Goal: Information Seeking & Learning: Find specific fact

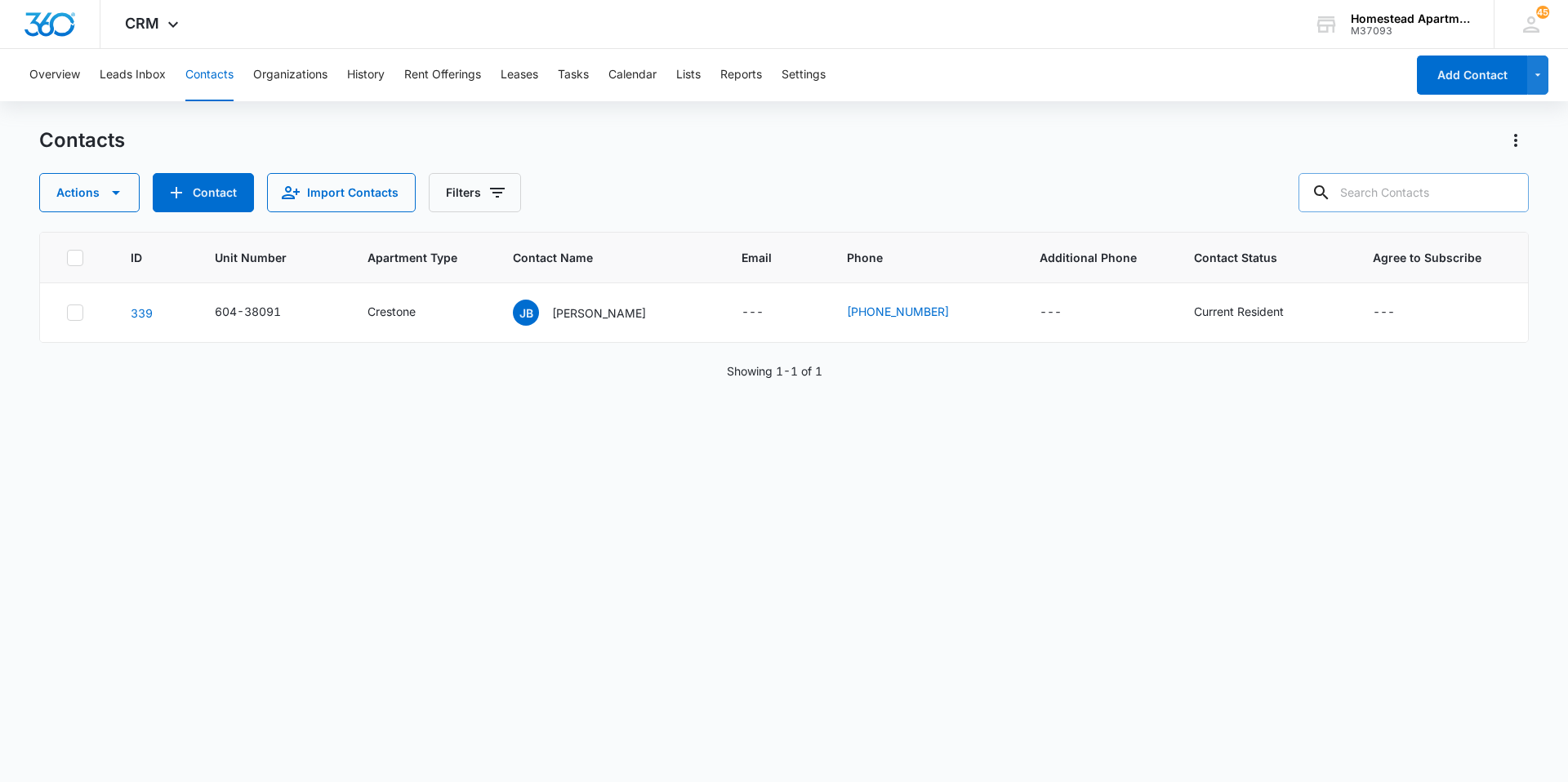
click at [1407, 181] on input "text" at bounding box center [1413, 193] width 230 height 39
type input "38374"
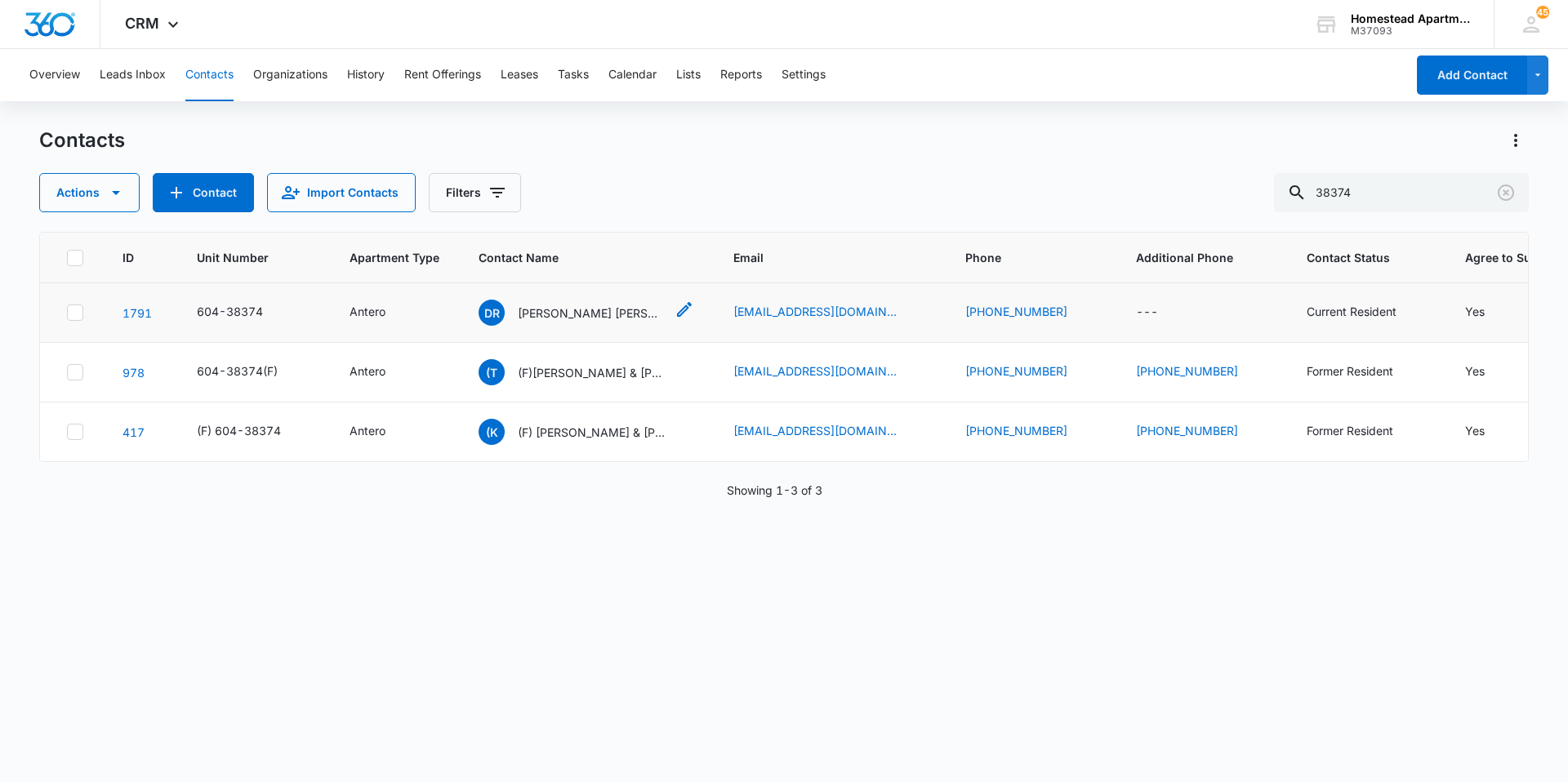
click at [572, 323] on div "[PERSON_NAME] [PERSON_NAME]" at bounding box center [571, 312] width 186 height 26
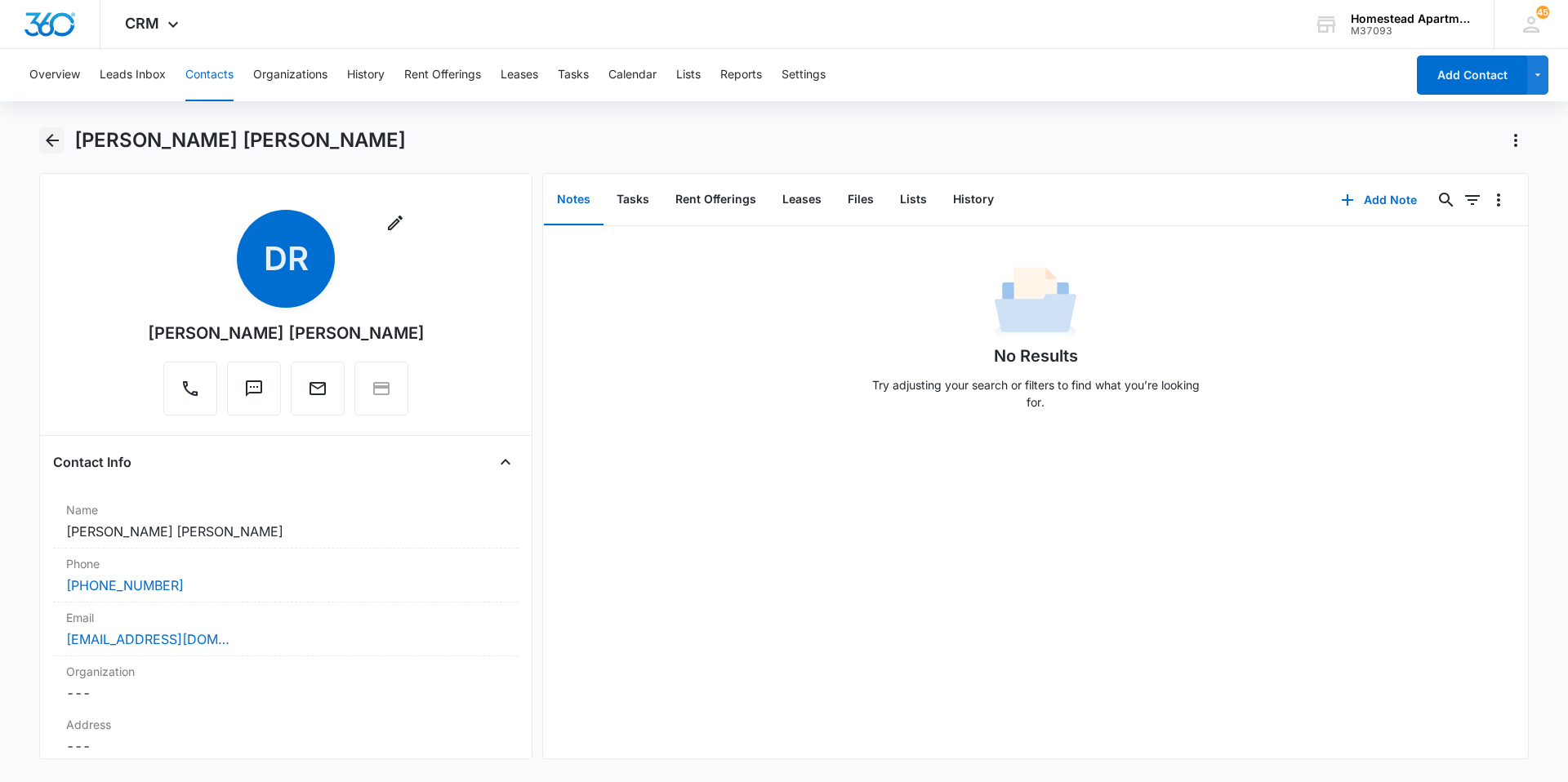
click at [46, 147] on icon "Back" at bounding box center [52, 140] width 20 height 20
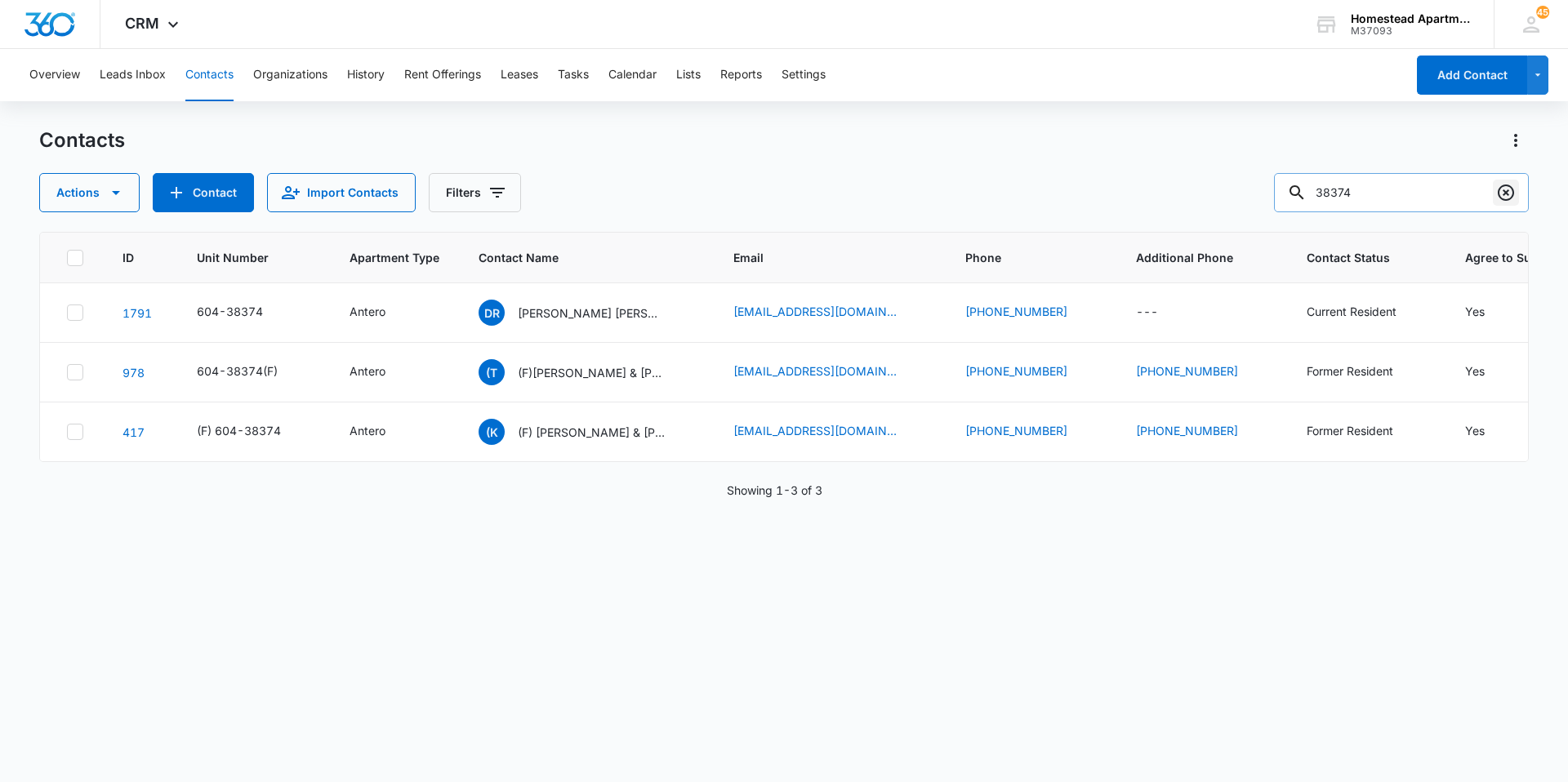
click at [1506, 185] on icon "Clear" at bounding box center [1506, 193] width 16 height 16
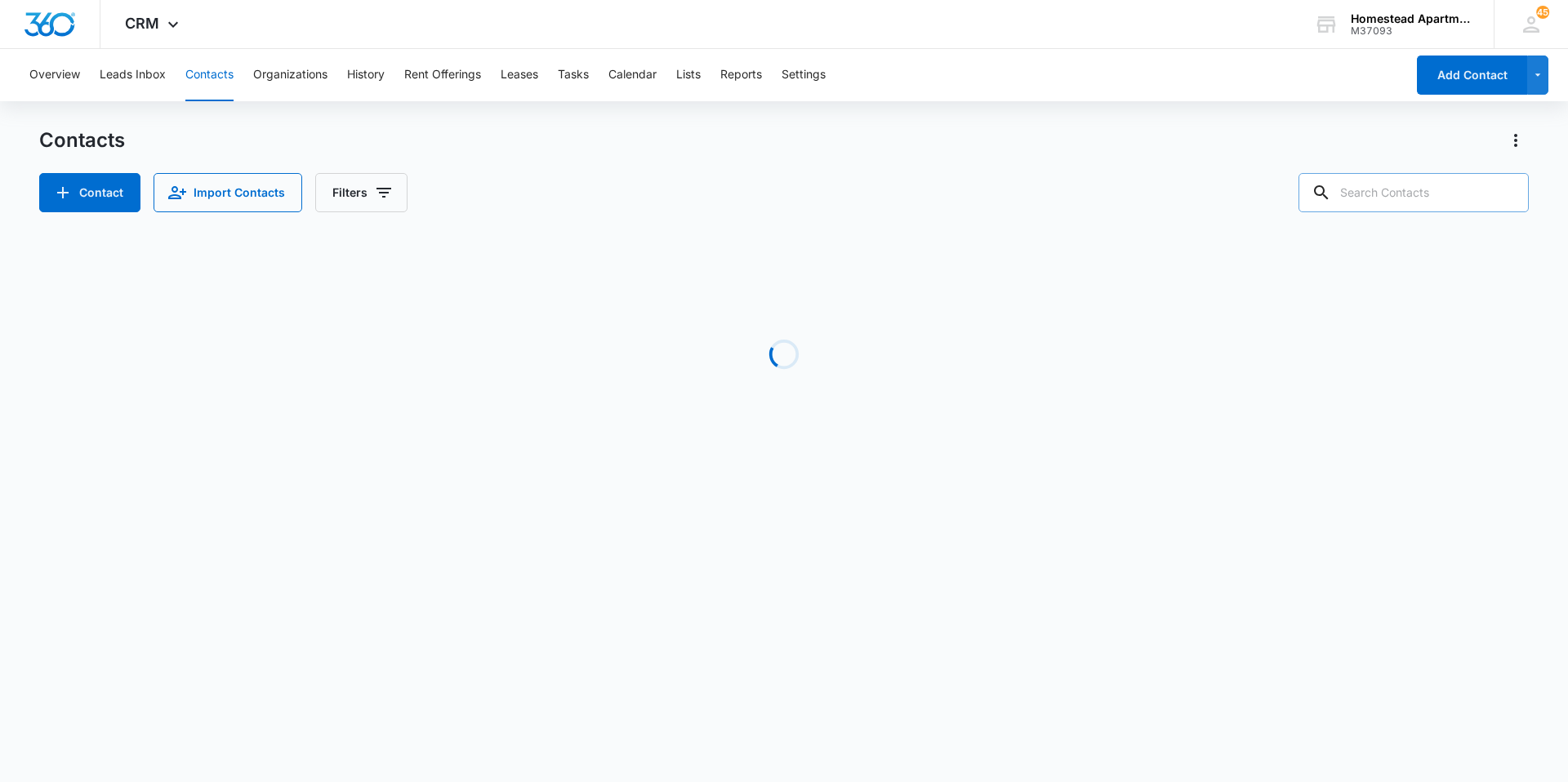
click at [1438, 192] on input "text" at bounding box center [1413, 193] width 230 height 39
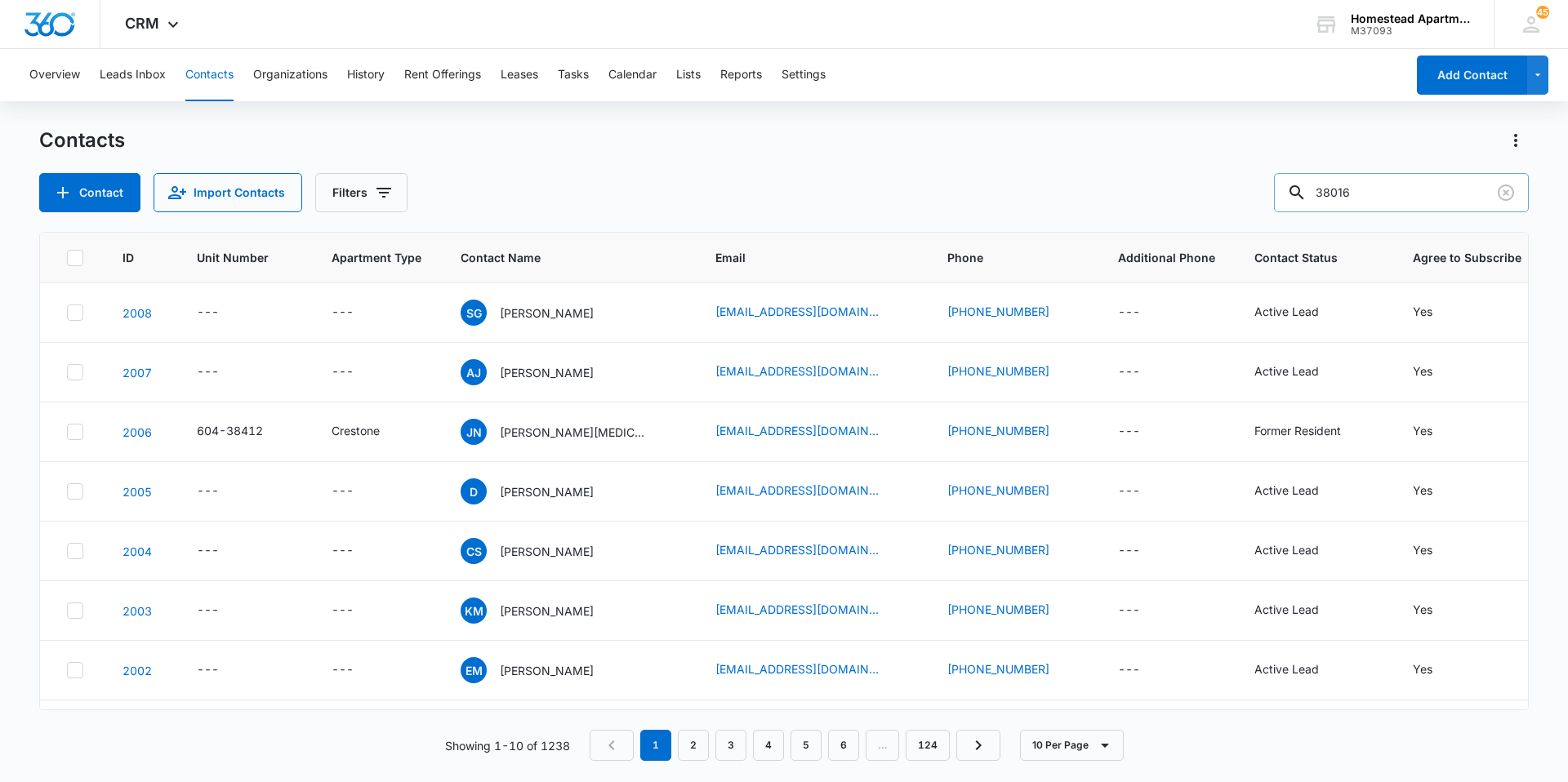
type input "38016"
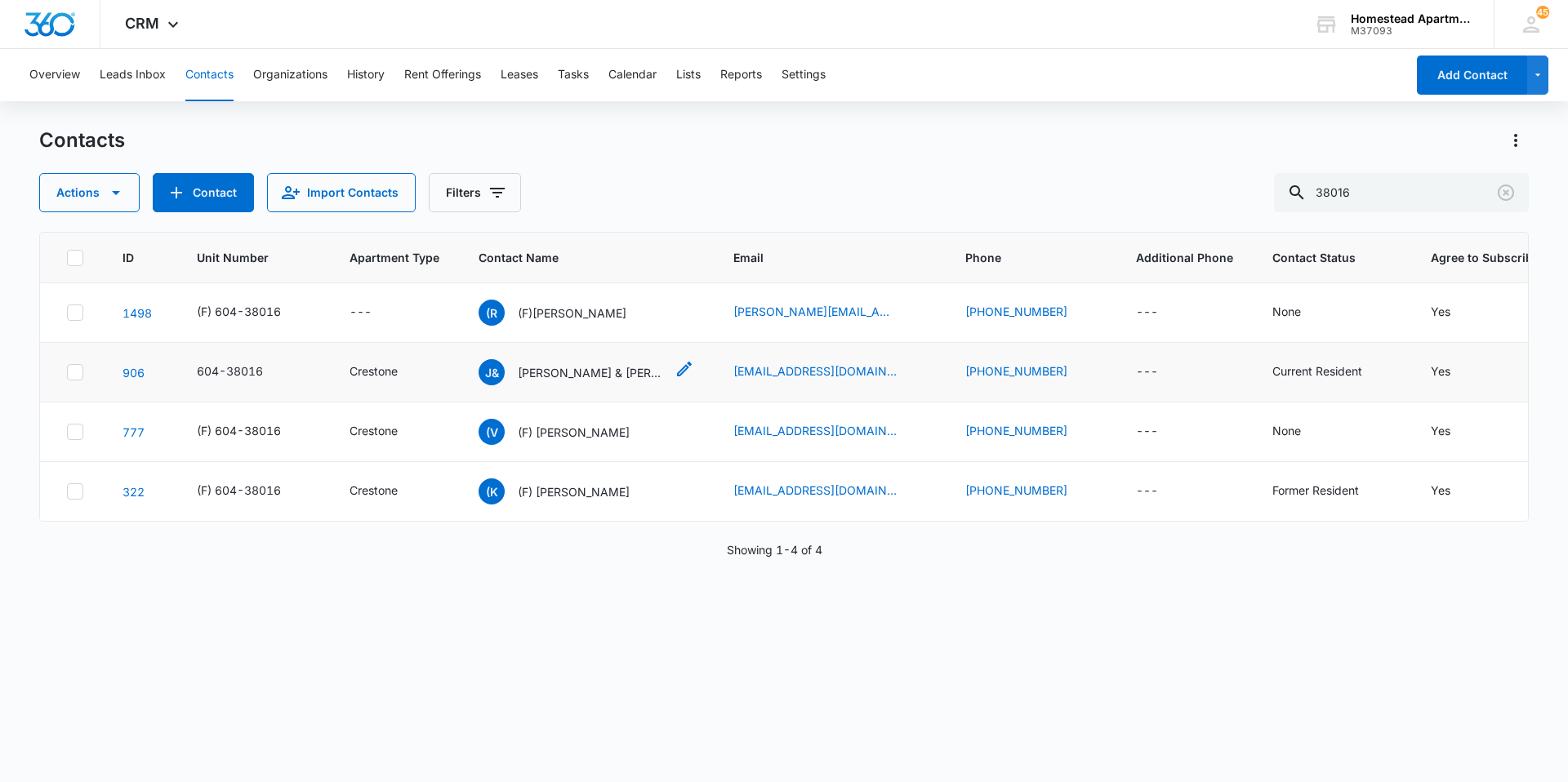
click at [596, 384] on div "J& [PERSON_NAME] & [PERSON_NAME]" at bounding box center [571, 371] width 186 height 26
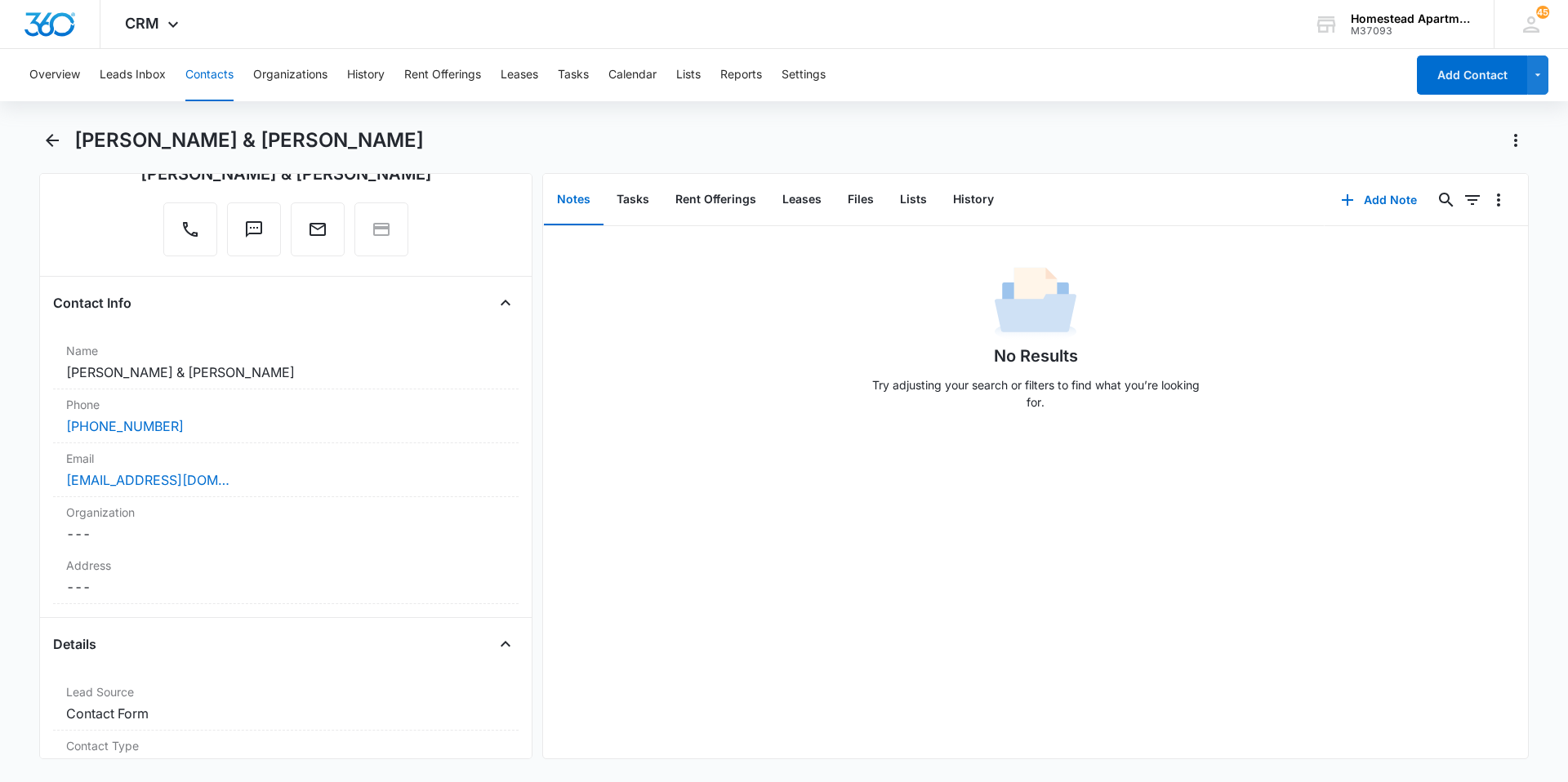
scroll to position [164, 0]
click at [40, 134] on button "Back" at bounding box center [52, 140] width 25 height 26
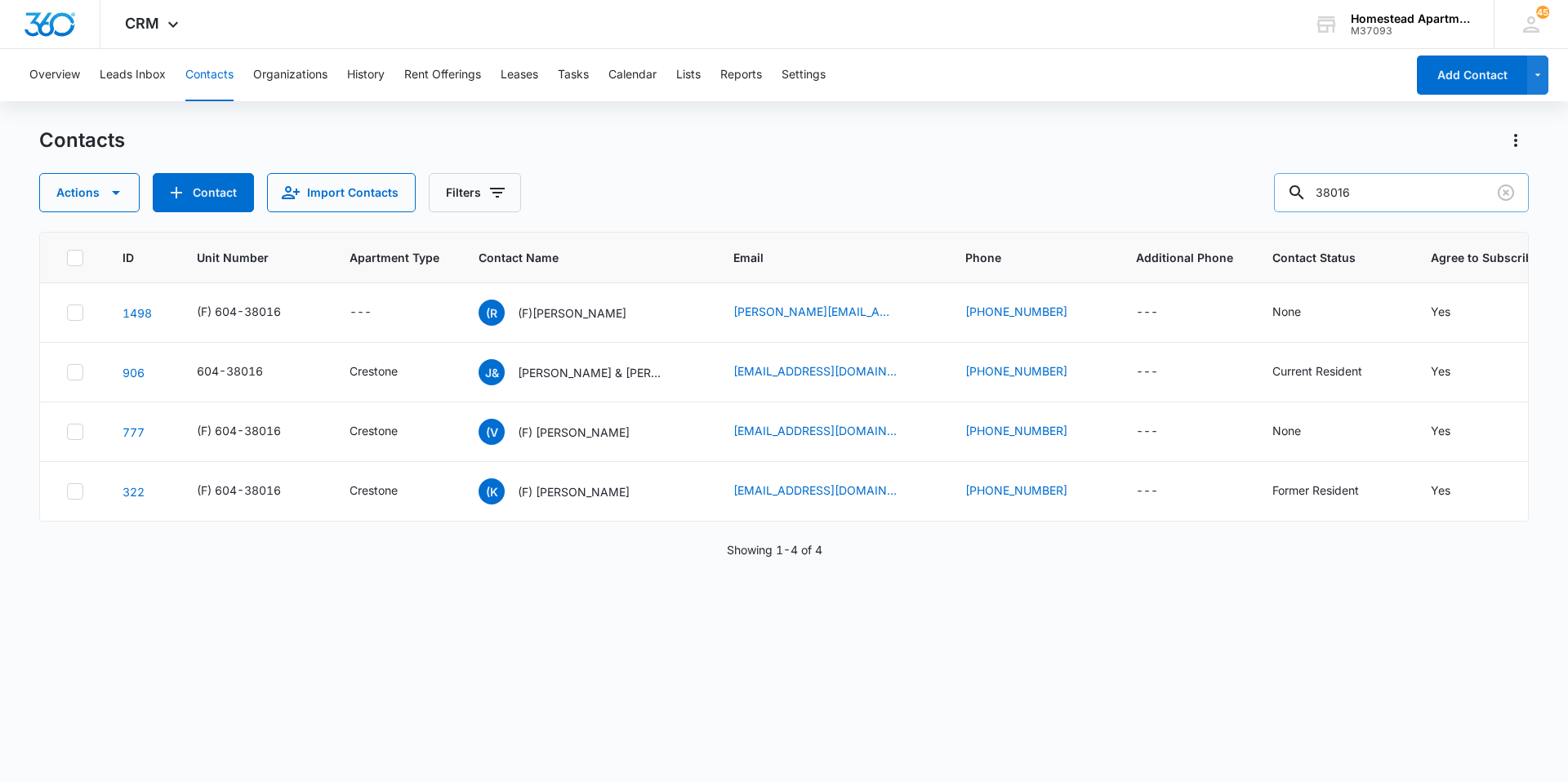
click at [1402, 190] on input "38016" at bounding box center [1401, 193] width 255 height 39
type input "38093"
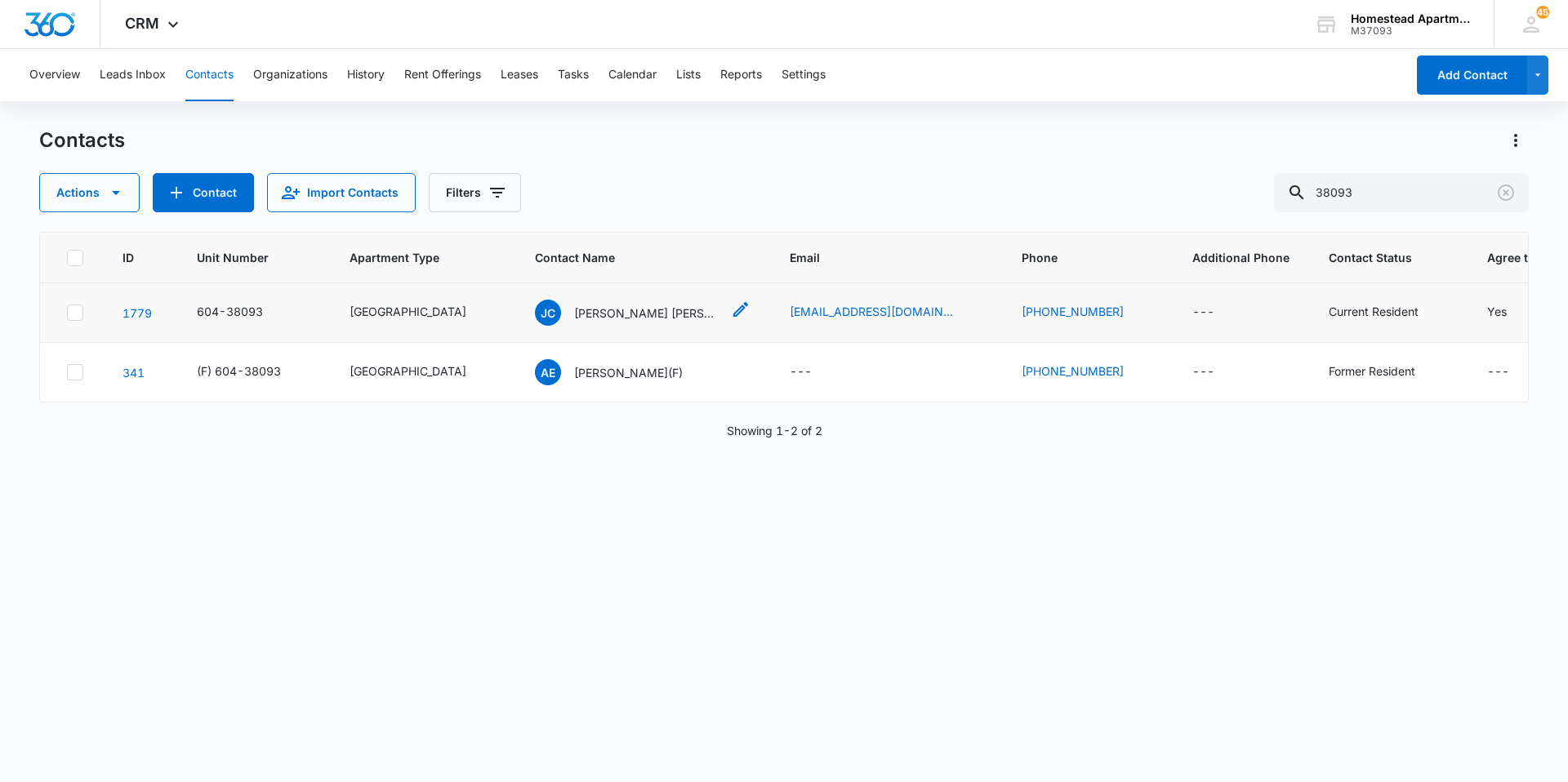
click at [574, 315] on p "[PERSON_NAME] [PERSON_NAME]" at bounding box center [647, 313] width 147 height 17
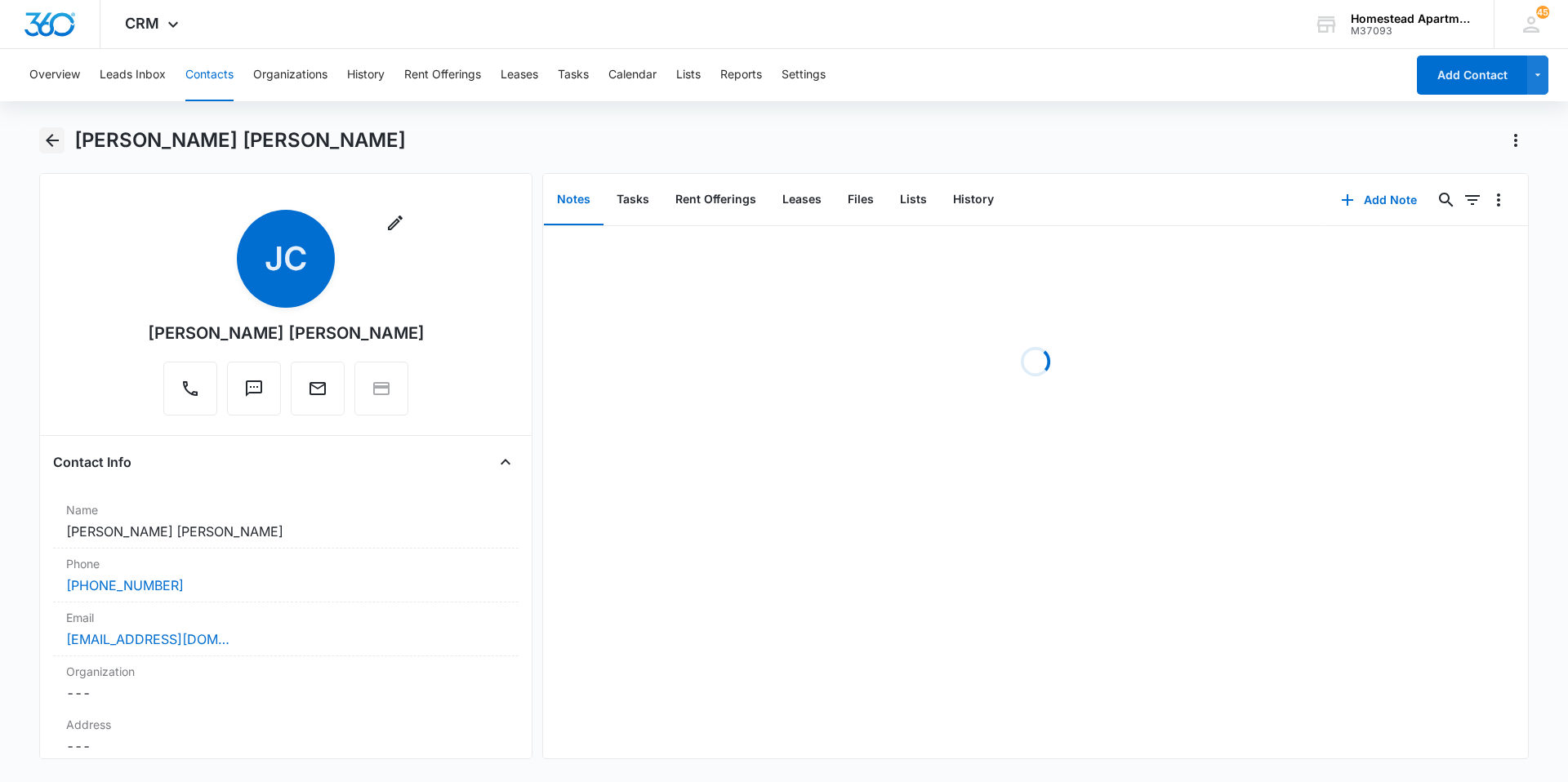
click at [57, 136] on icon "Back" at bounding box center [52, 140] width 20 height 20
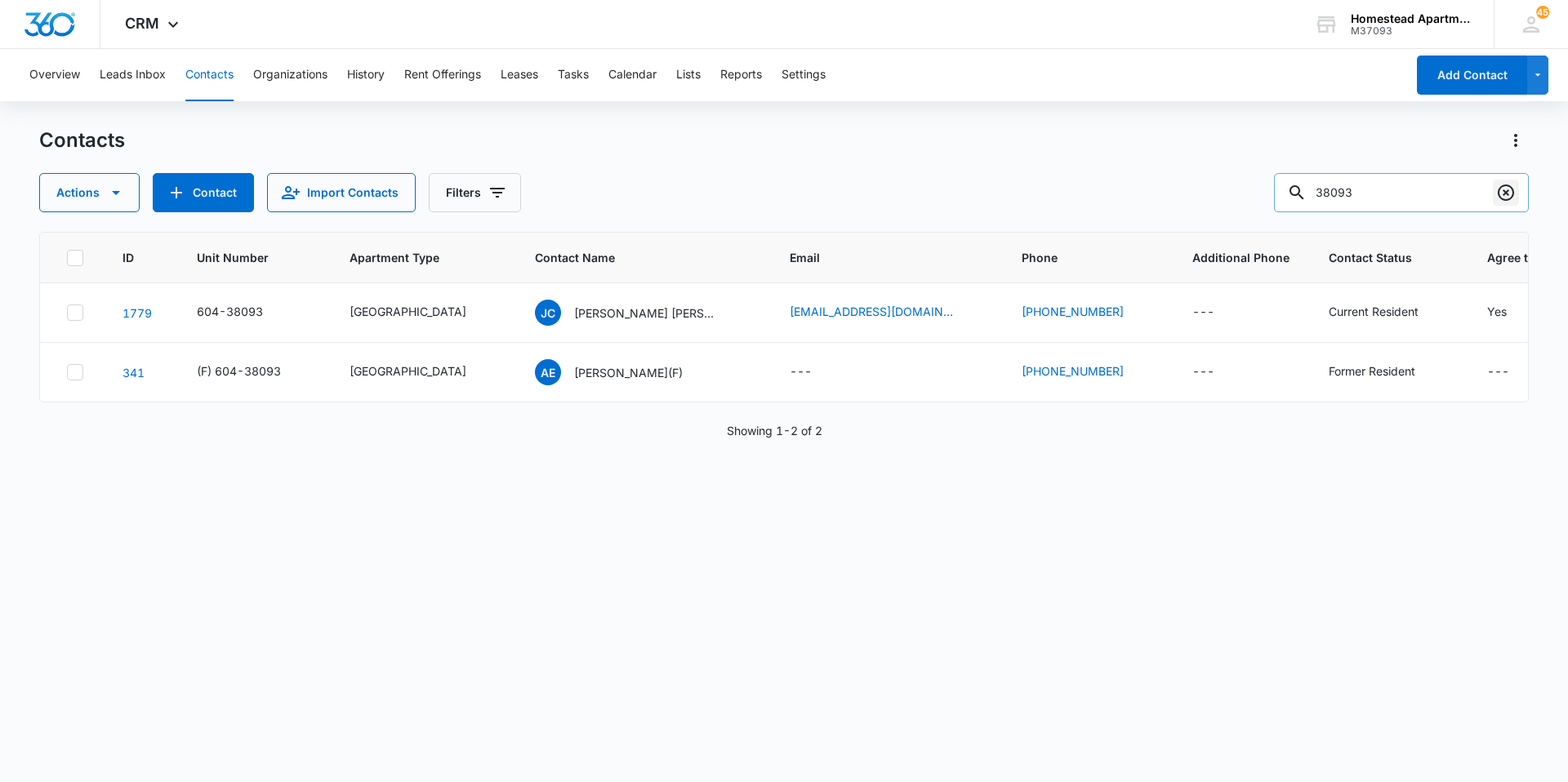
click at [1494, 191] on button "Clear" at bounding box center [1505, 192] width 26 height 26
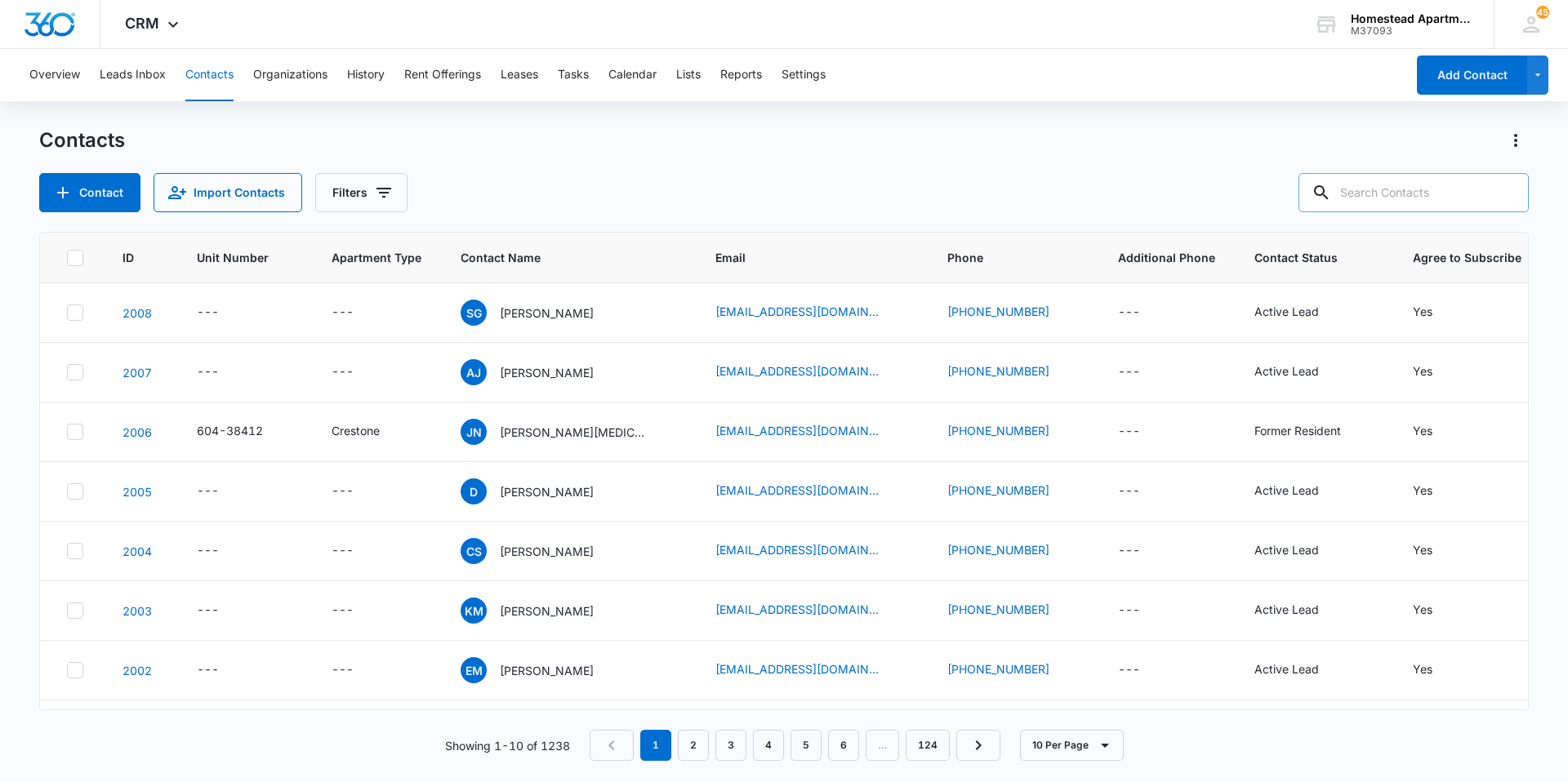
click at [1425, 193] on input "text" at bounding box center [1413, 193] width 230 height 39
type input "38125"
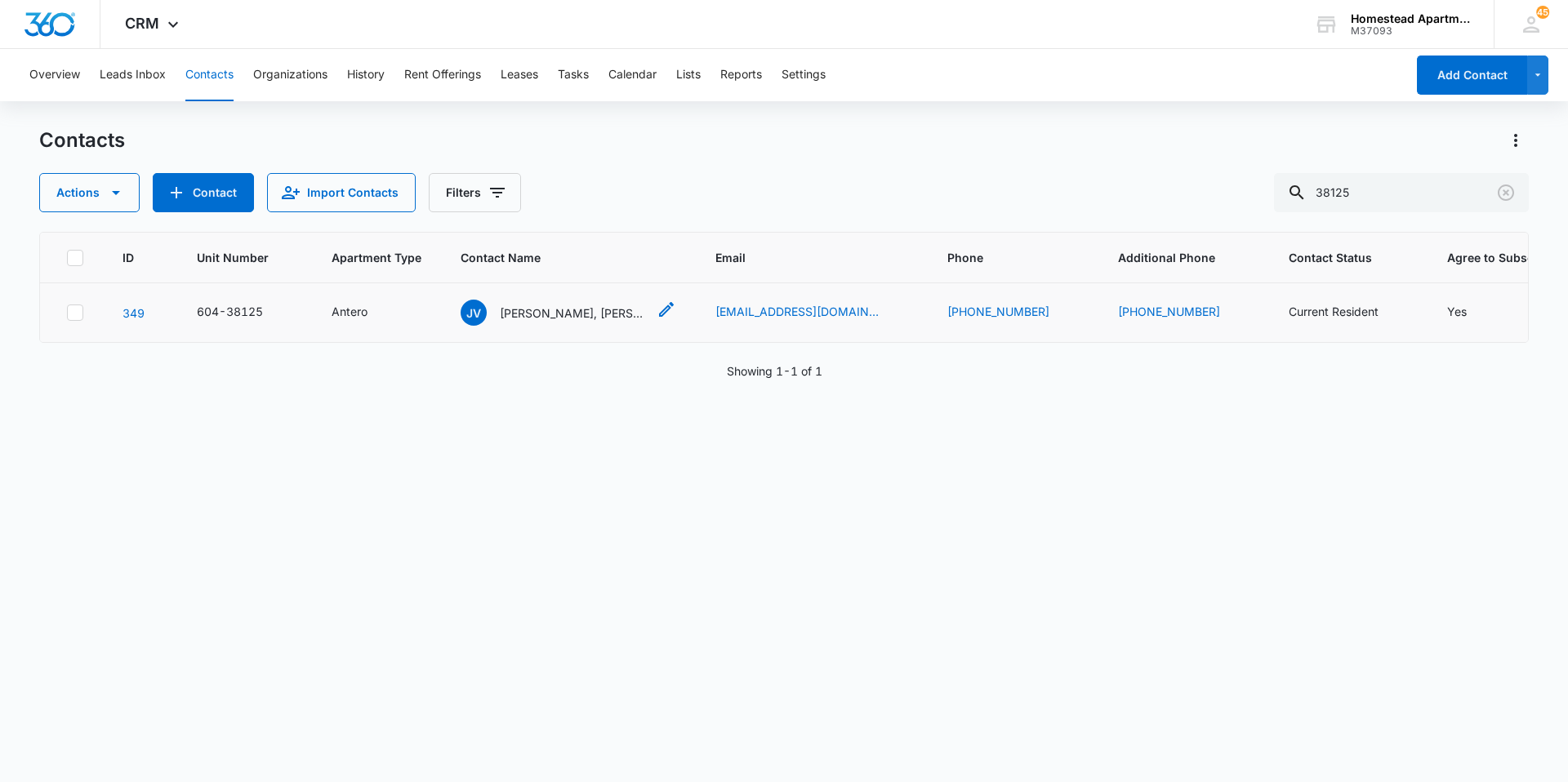
click at [535, 316] on p "[PERSON_NAME], [PERSON_NAME], & [PERSON_NAME]" at bounding box center [572, 313] width 147 height 17
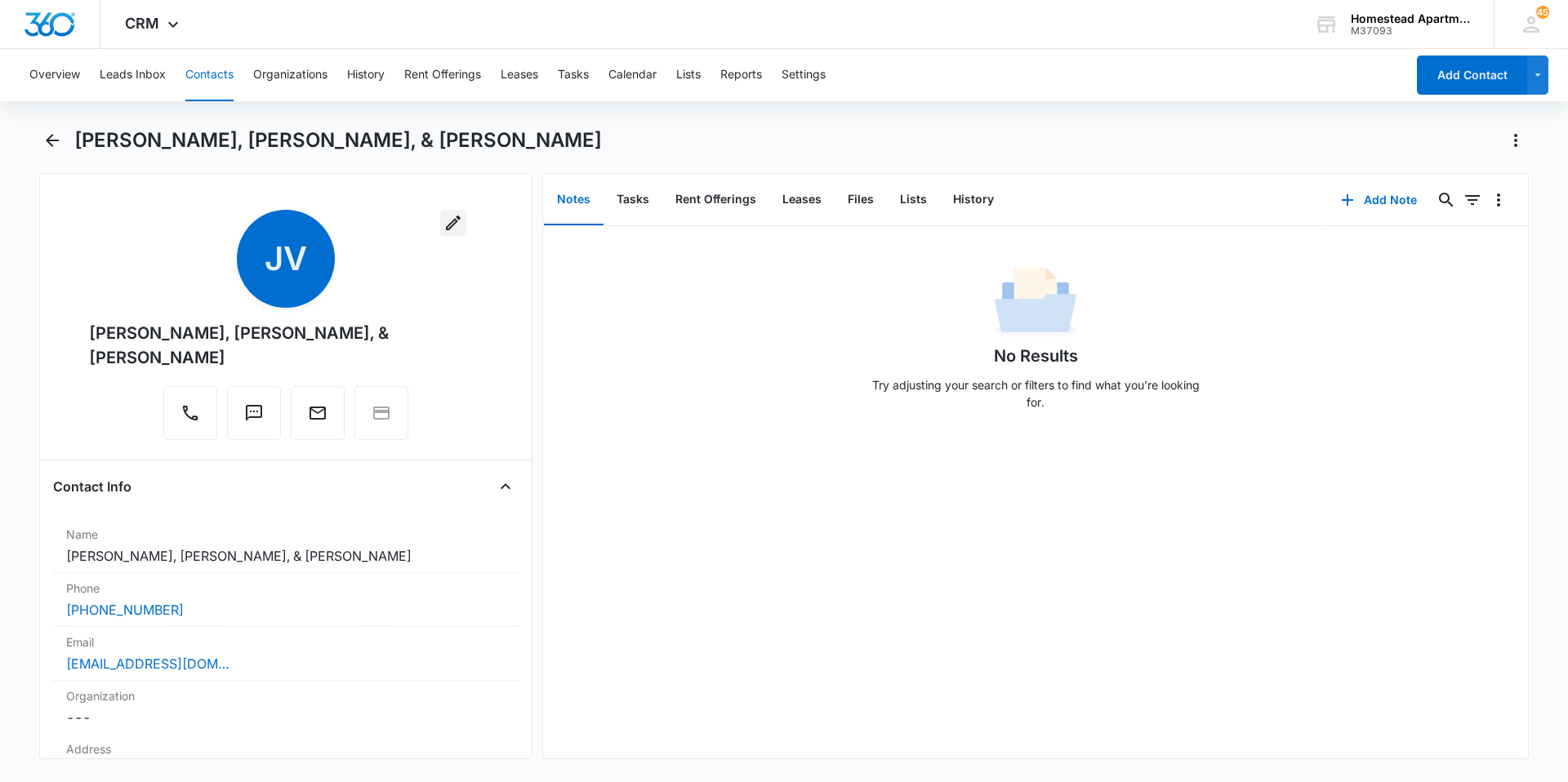
click at [444, 223] on icon "button" at bounding box center [453, 223] width 20 height 20
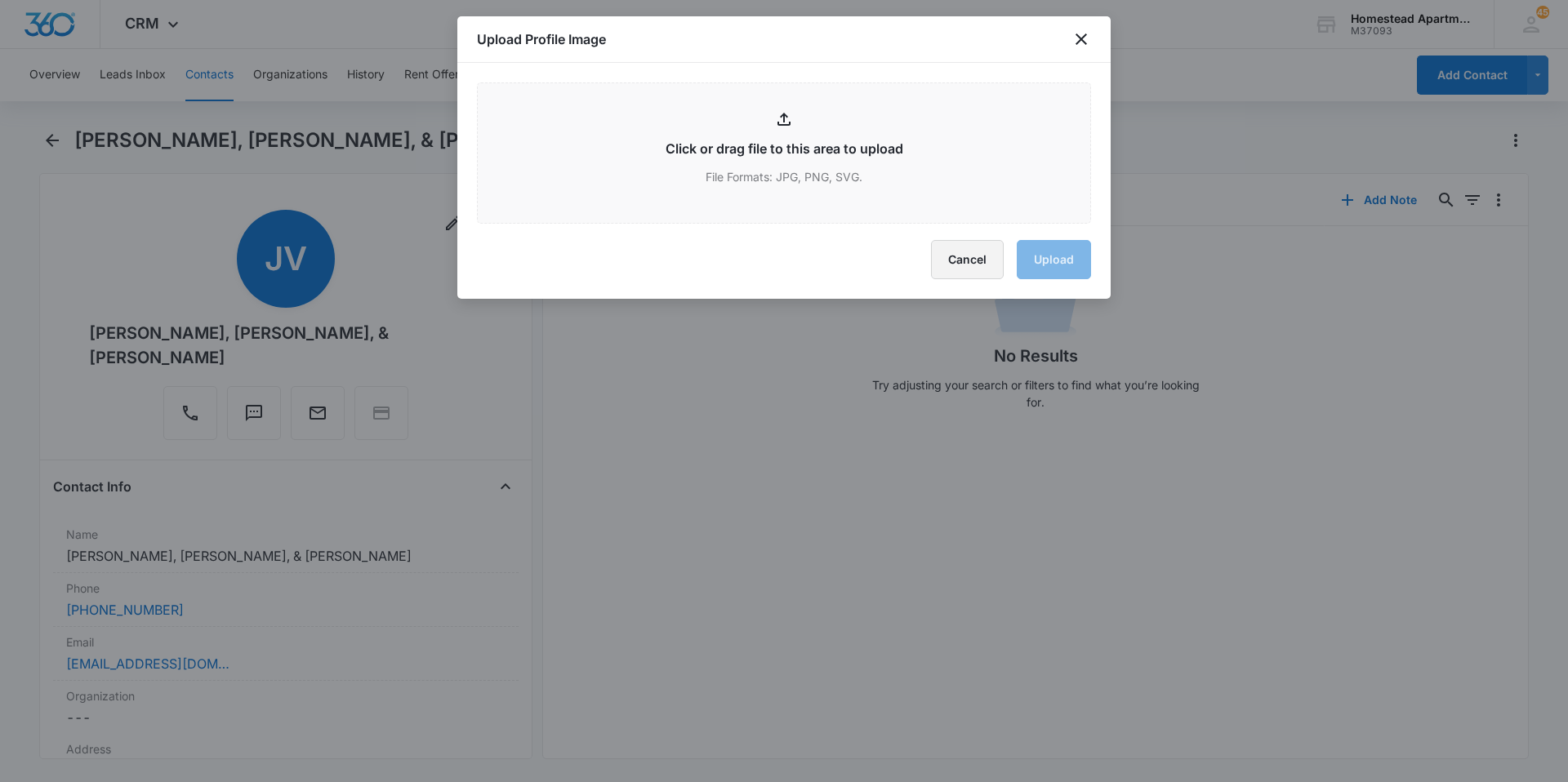
click at [966, 260] on button "Cancel" at bounding box center [967, 259] width 73 height 39
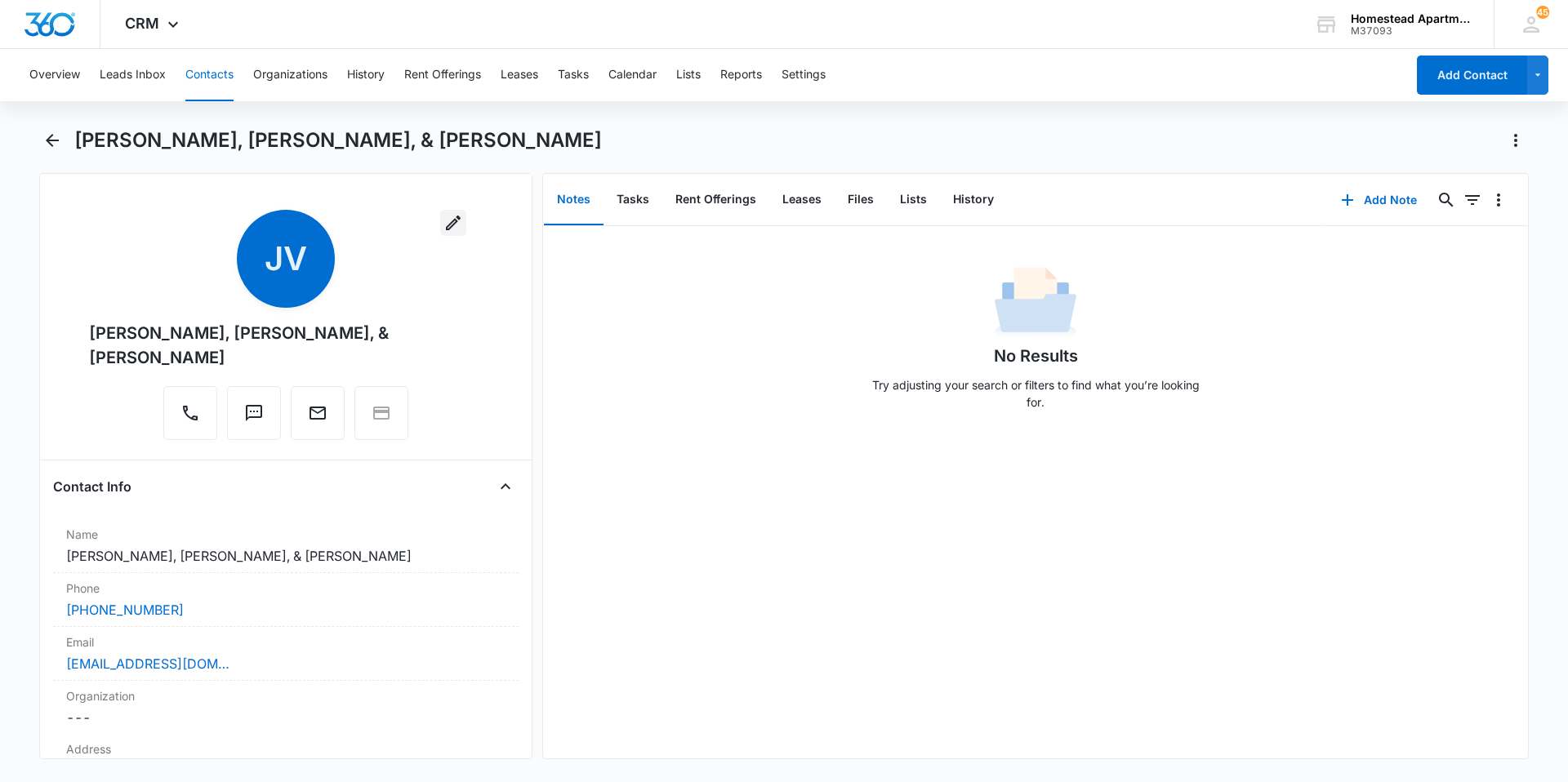
click at [440, 233] on button "button" at bounding box center [452, 222] width 26 height 26
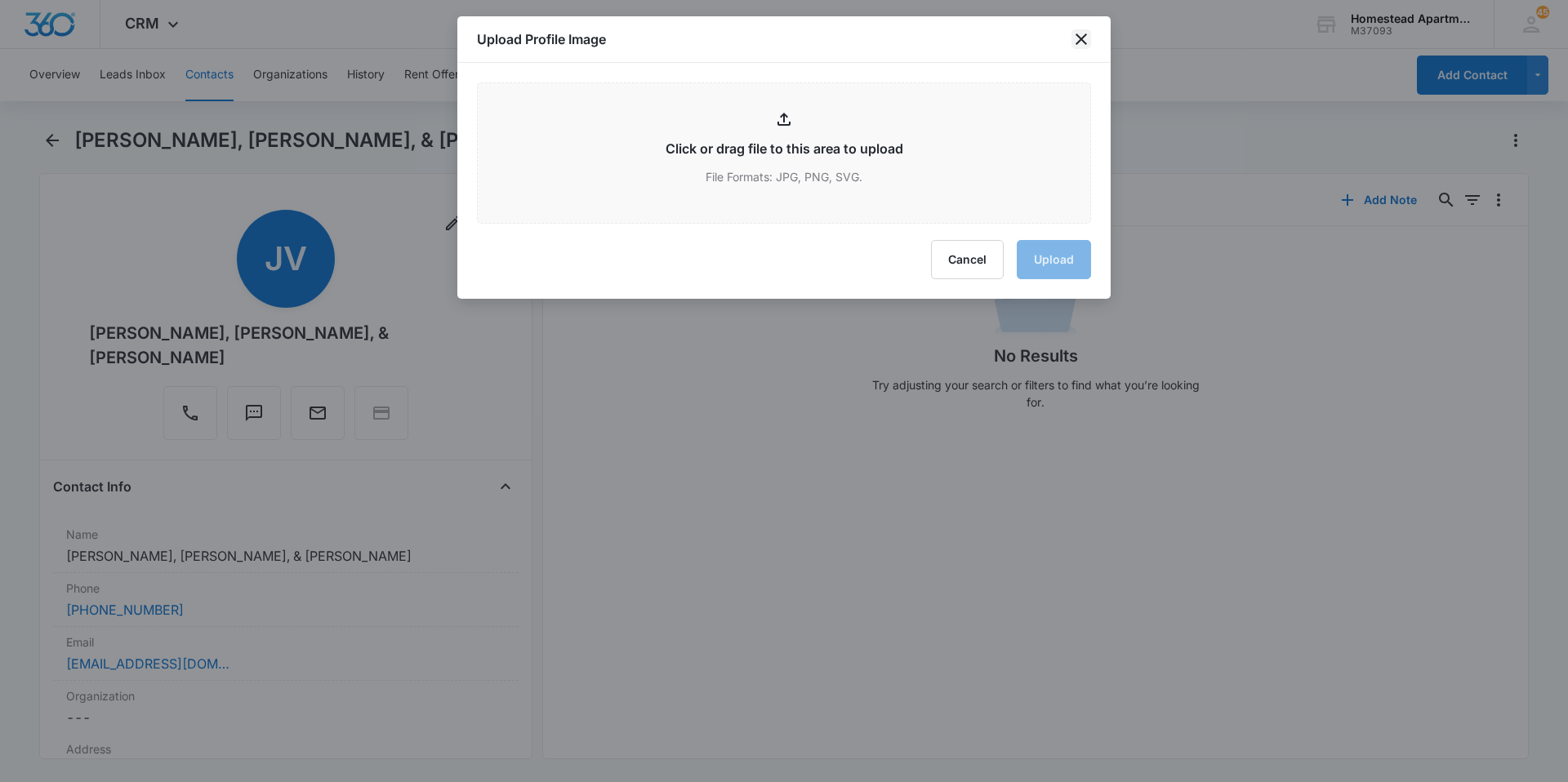
click at [1073, 44] on icon "close" at bounding box center [1081, 39] width 20 height 20
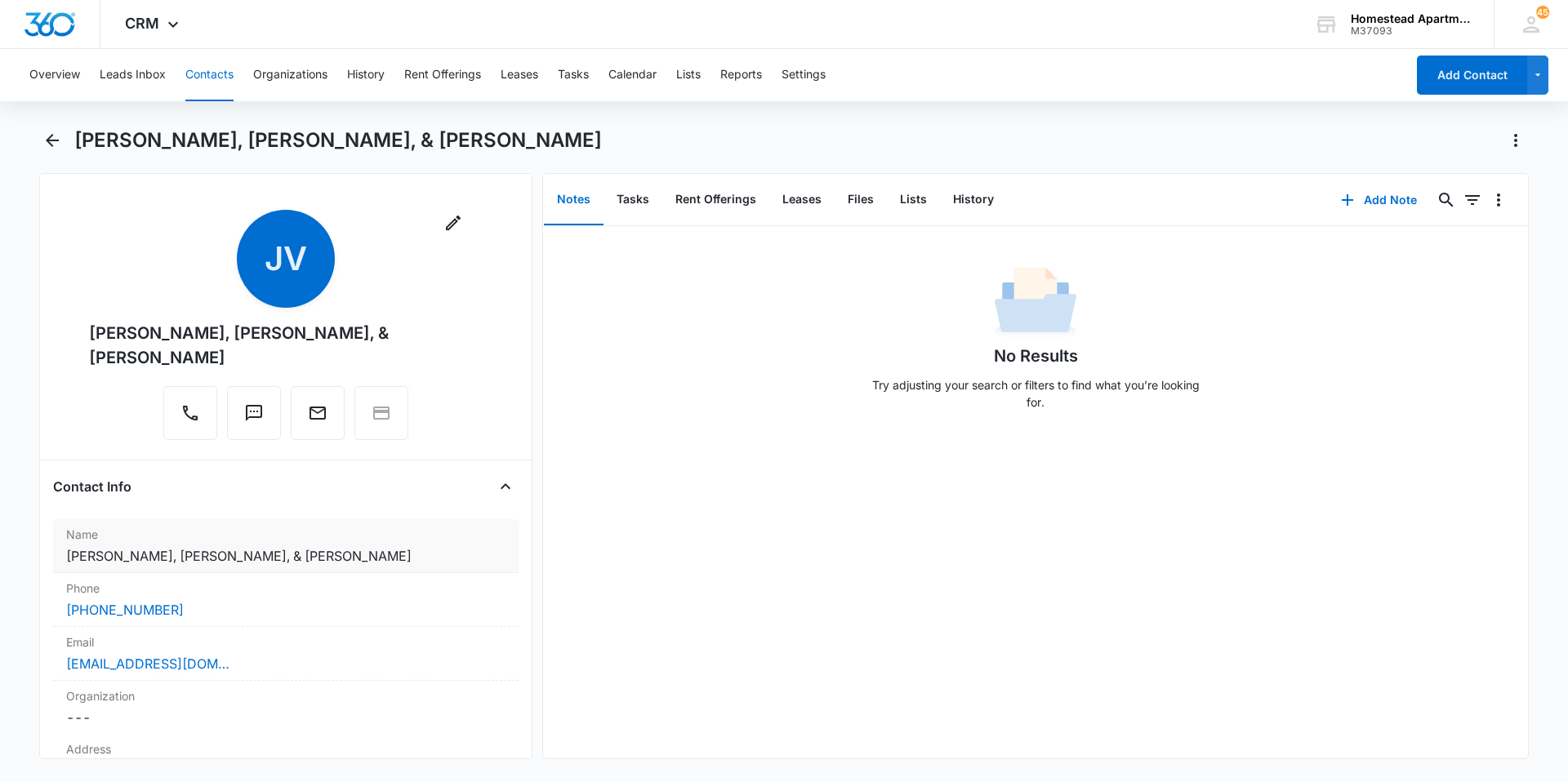
click at [185, 547] on dd "Cancel Save Changes [PERSON_NAME], [PERSON_NAME], & [PERSON_NAME]" at bounding box center [285, 556] width 439 height 20
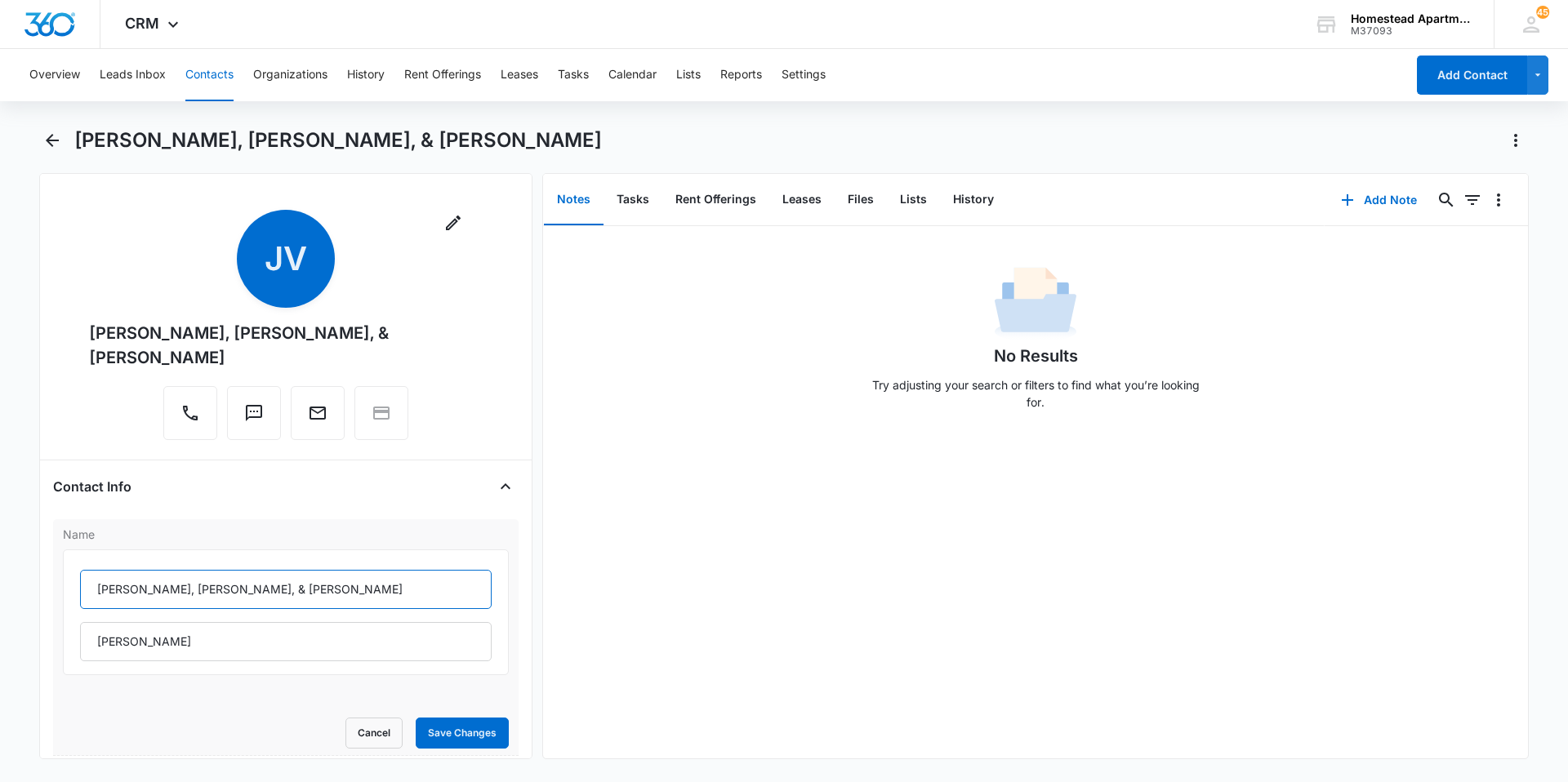
click at [219, 570] on input "[PERSON_NAME], [PERSON_NAME], & [PERSON_NAME]" at bounding box center [285, 589] width 412 height 39
type input "[PERSON_NAME] & [PERSON_NAME]"
click at [468, 719] on button "Save Changes" at bounding box center [462, 733] width 93 height 31
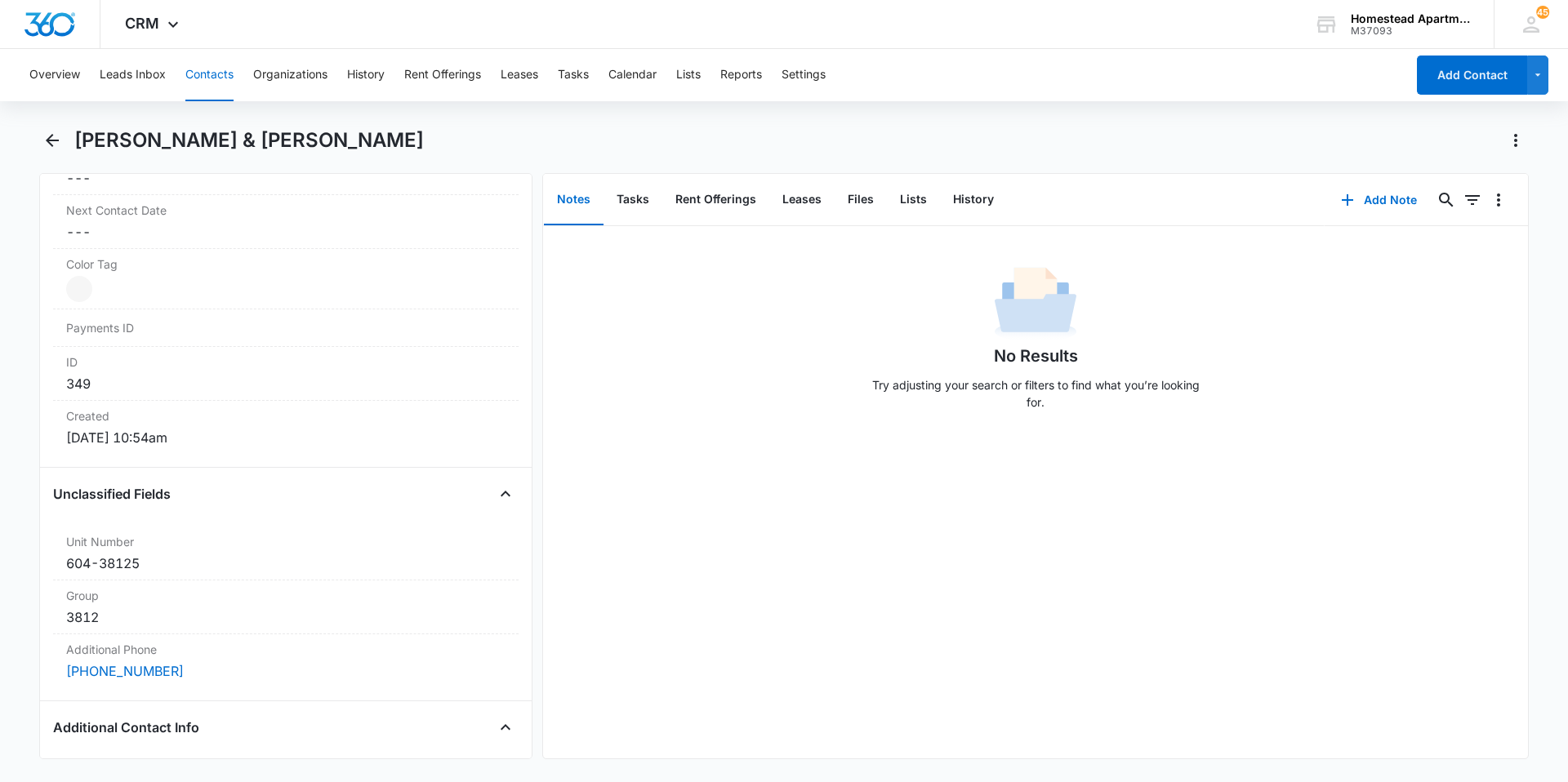
scroll to position [898, 0]
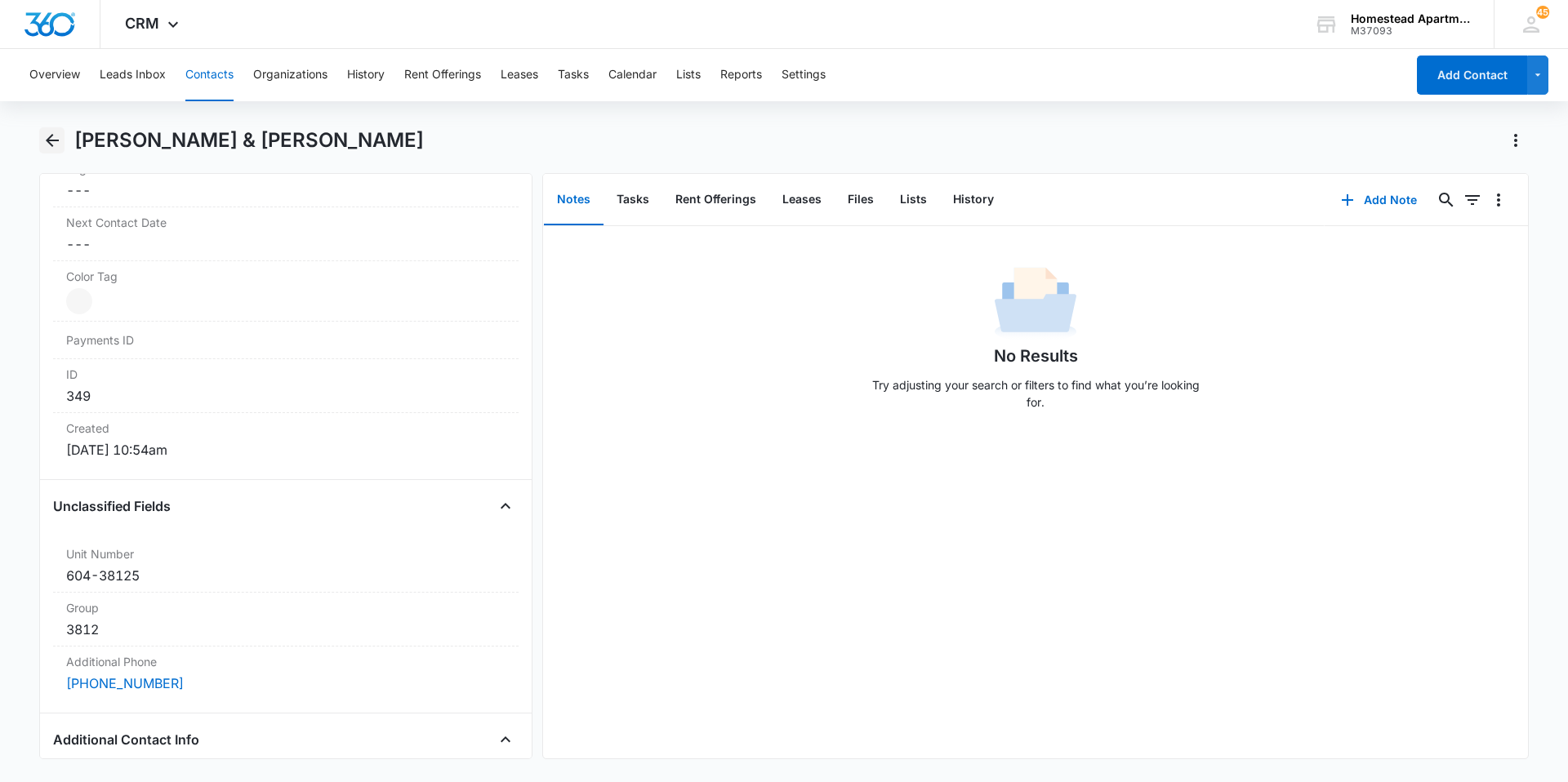
click at [52, 145] on icon "Back" at bounding box center [52, 140] width 13 height 13
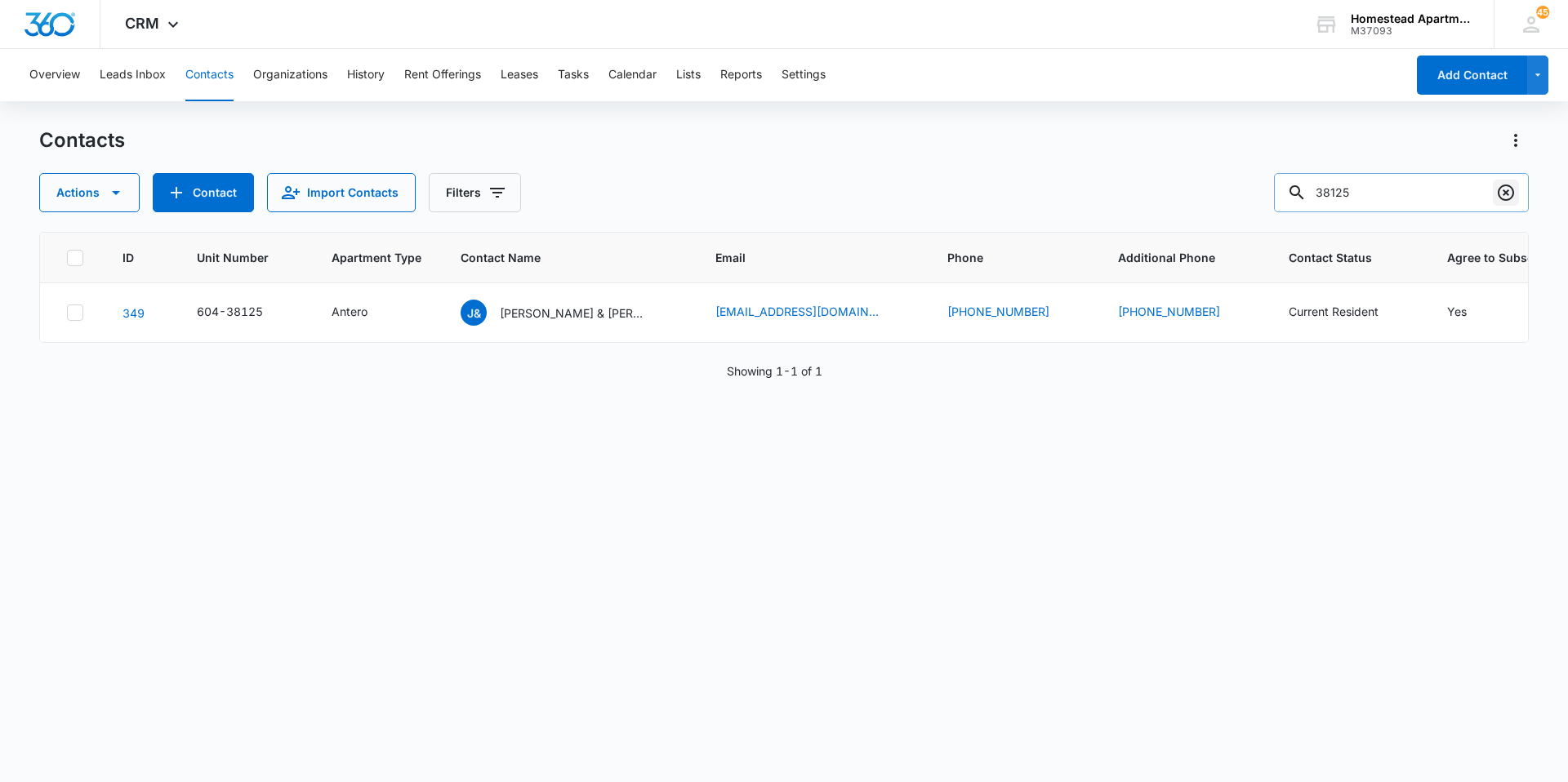
click at [1506, 183] on icon "Clear" at bounding box center [1506, 193] width 20 height 20
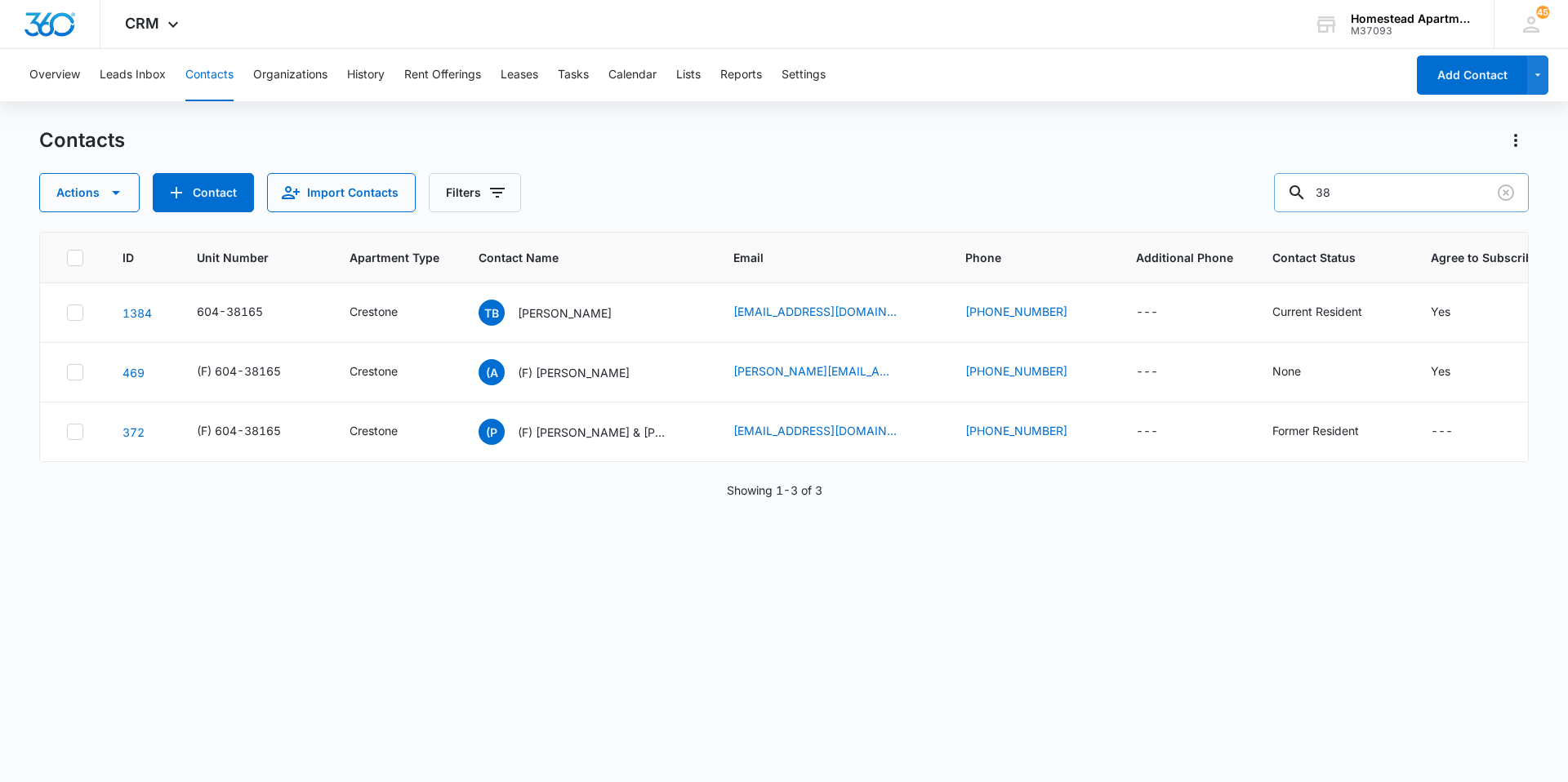
type input "3"
type input "38252"
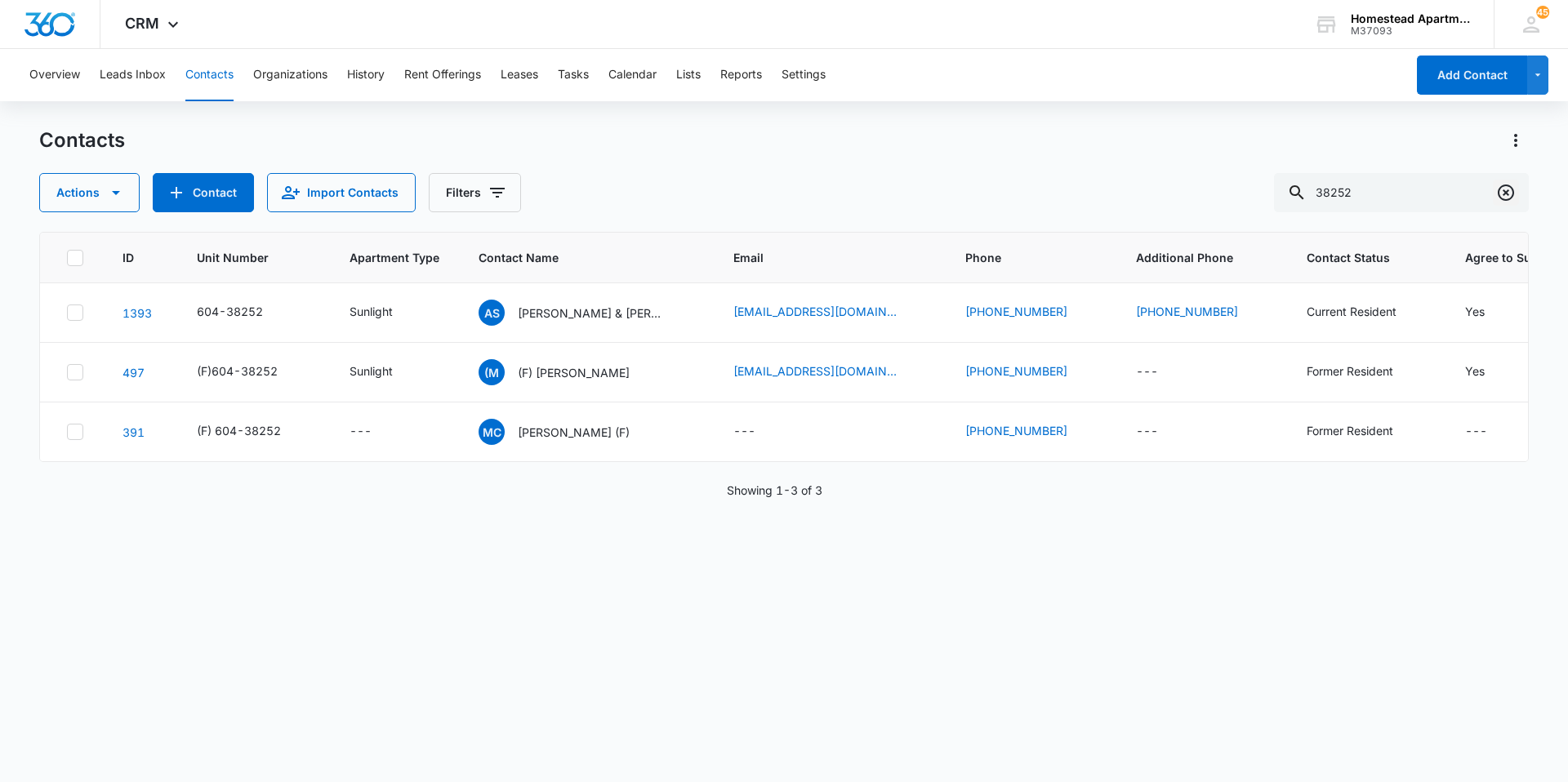
click at [1500, 193] on icon "Clear" at bounding box center [1506, 193] width 16 height 16
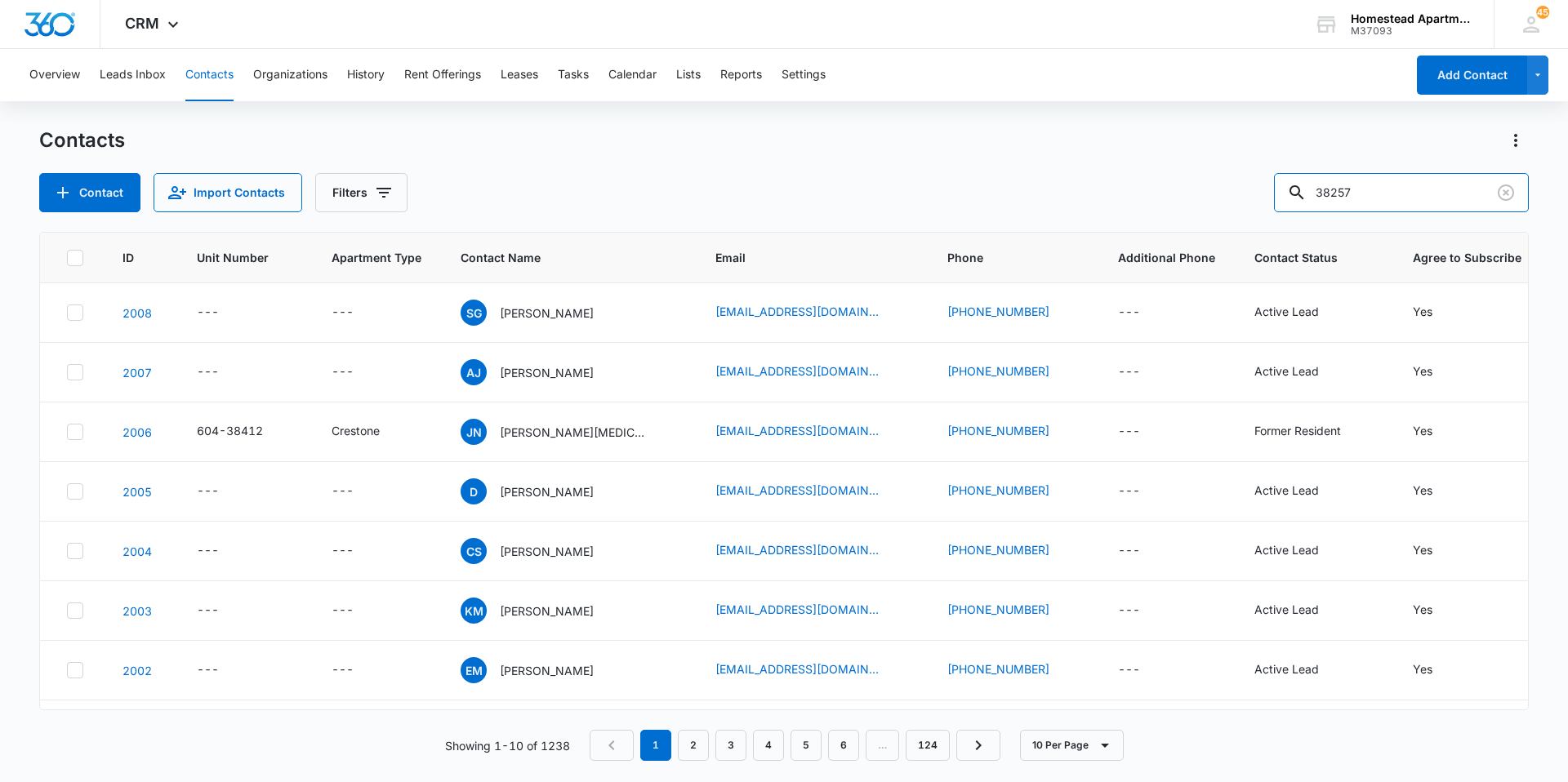
type input "38257"
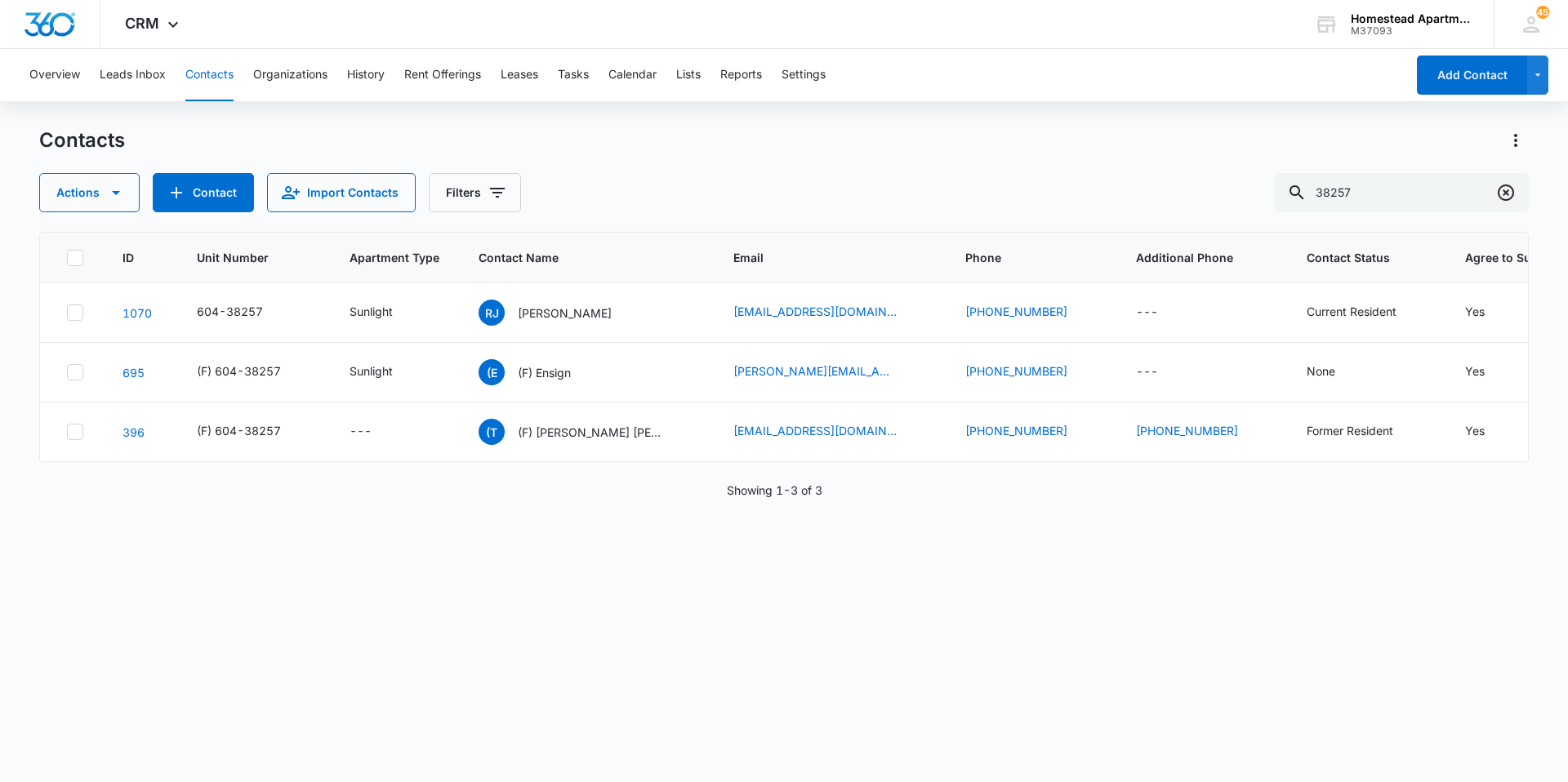
click at [1496, 196] on icon "Clear" at bounding box center [1506, 193] width 20 height 20
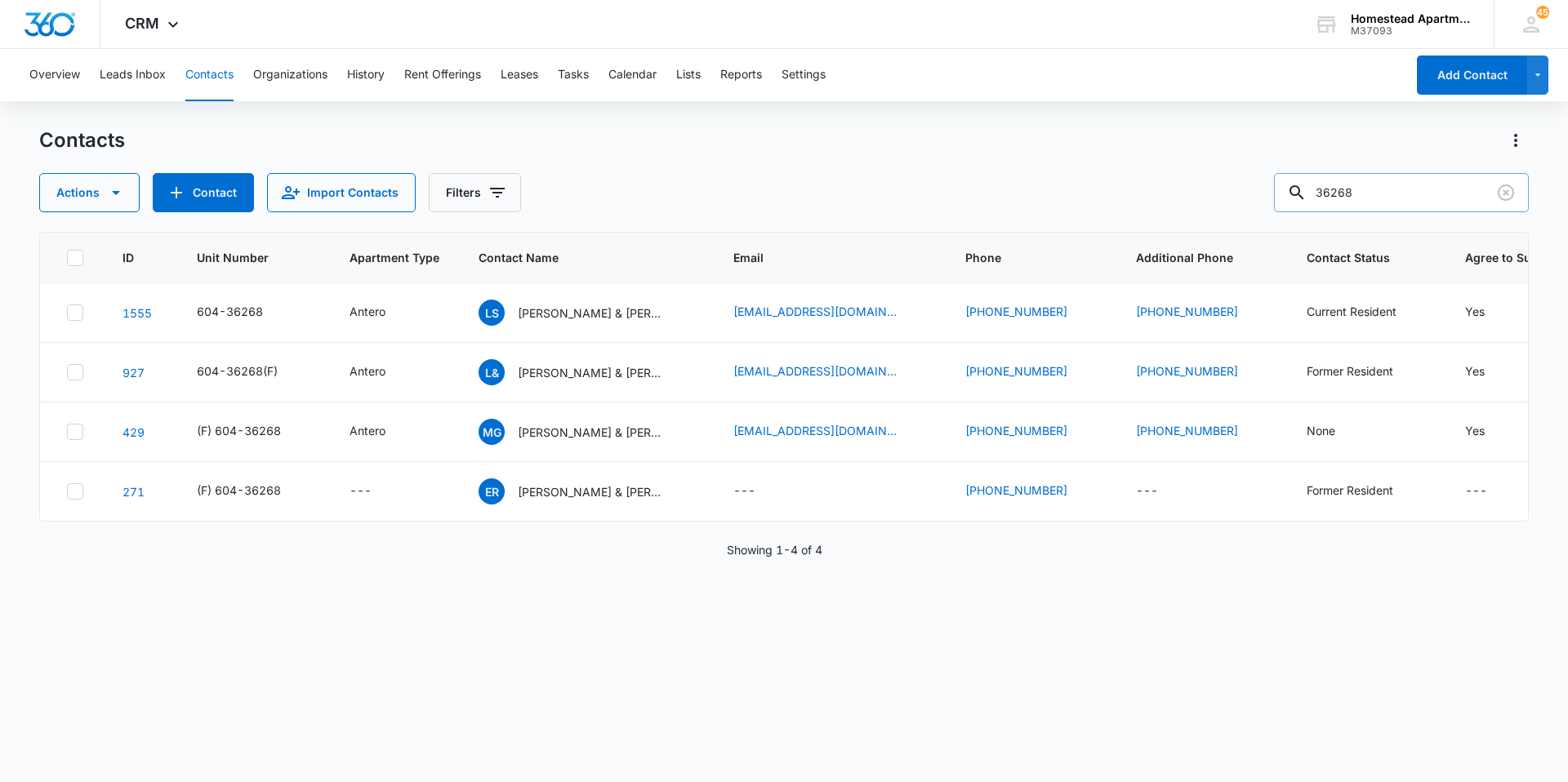
click at [1402, 204] on input "36268" at bounding box center [1401, 193] width 255 height 39
type input "3"
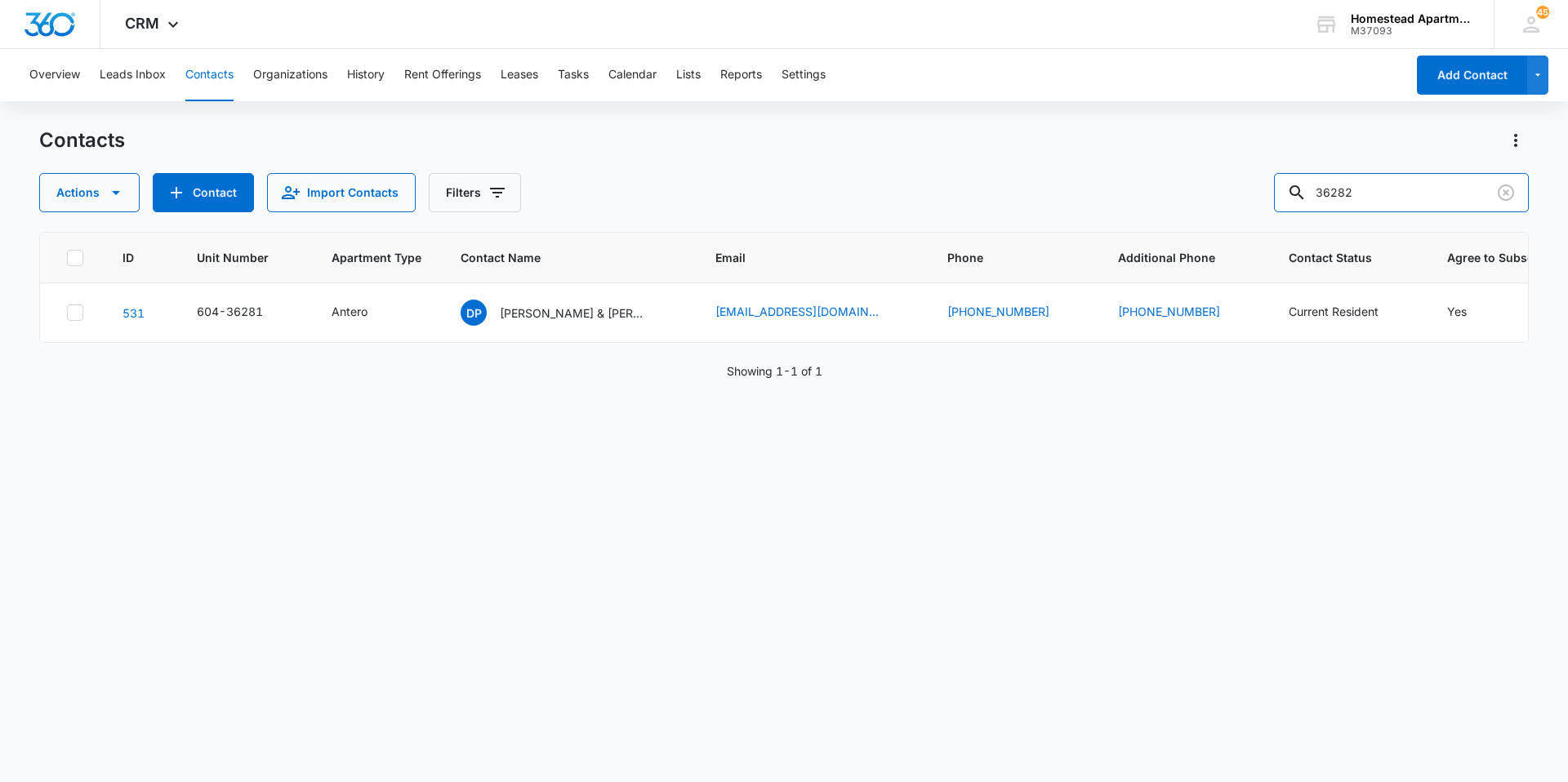
type input "36282"
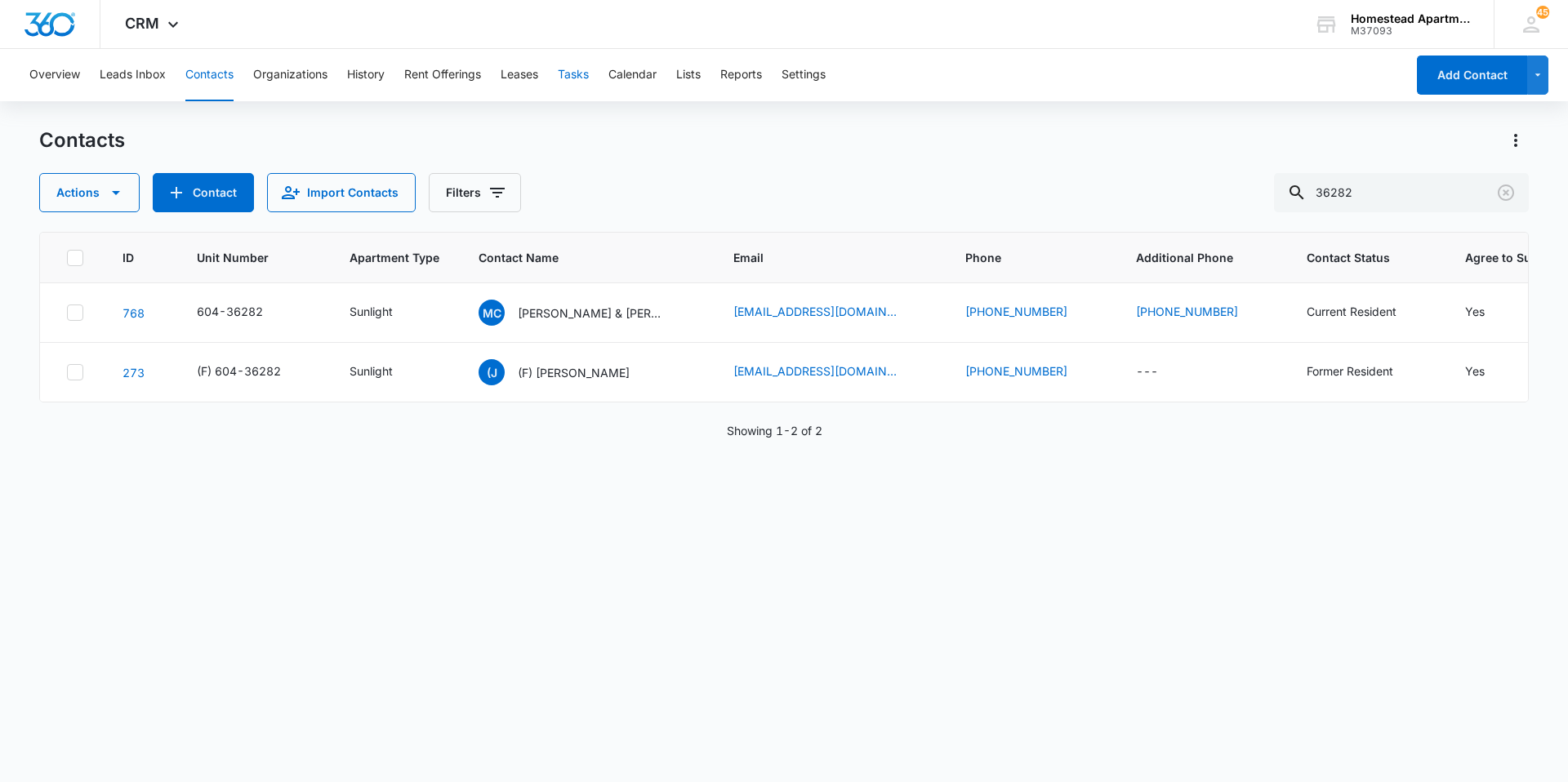
click at [576, 68] on button "Tasks" at bounding box center [572, 75] width 31 height 52
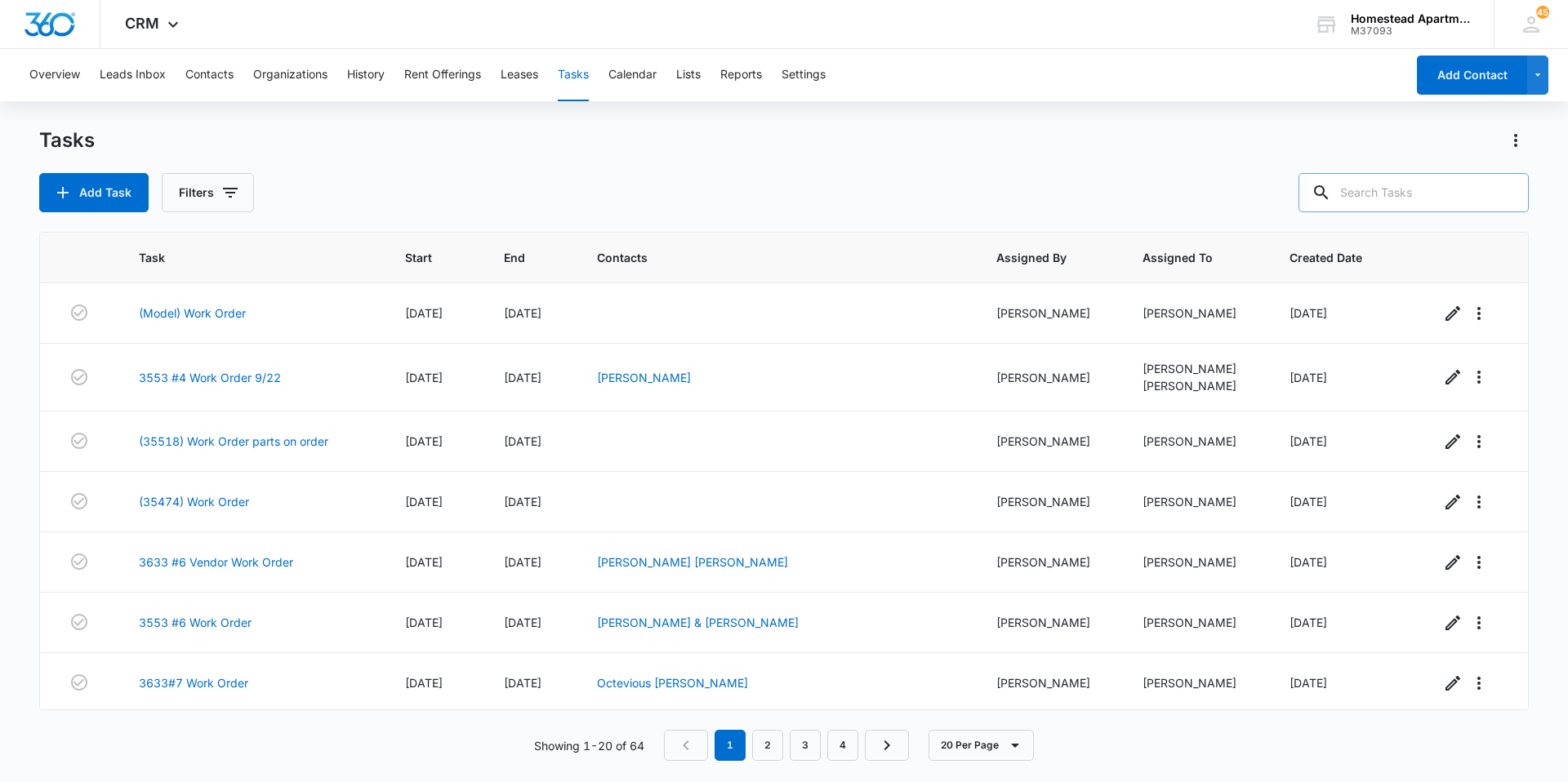
click at [1408, 202] on input "text" at bounding box center [1413, 193] width 230 height 39
type input "36263"
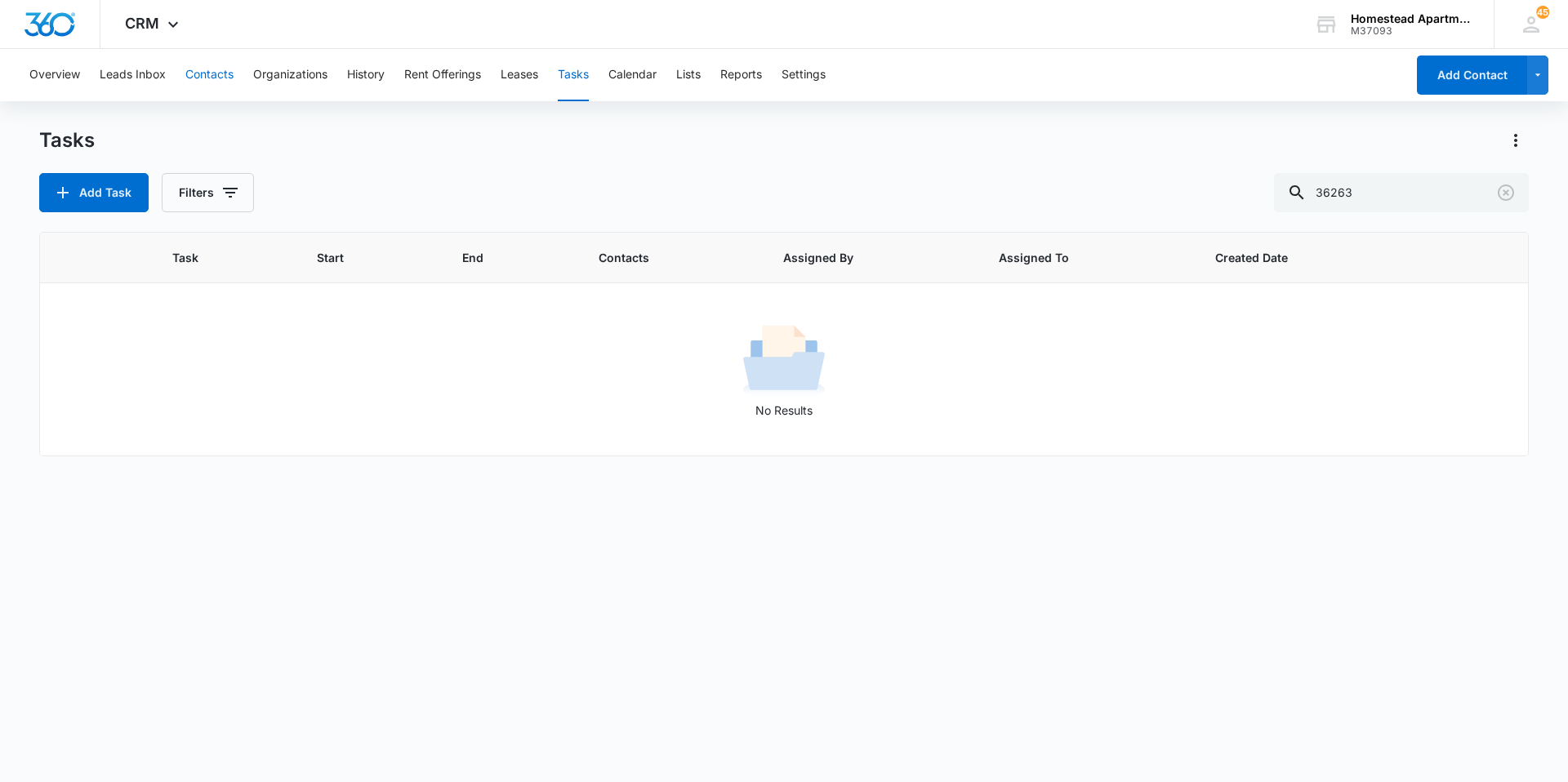
click at [188, 70] on button "Contacts" at bounding box center [210, 75] width 48 height 52
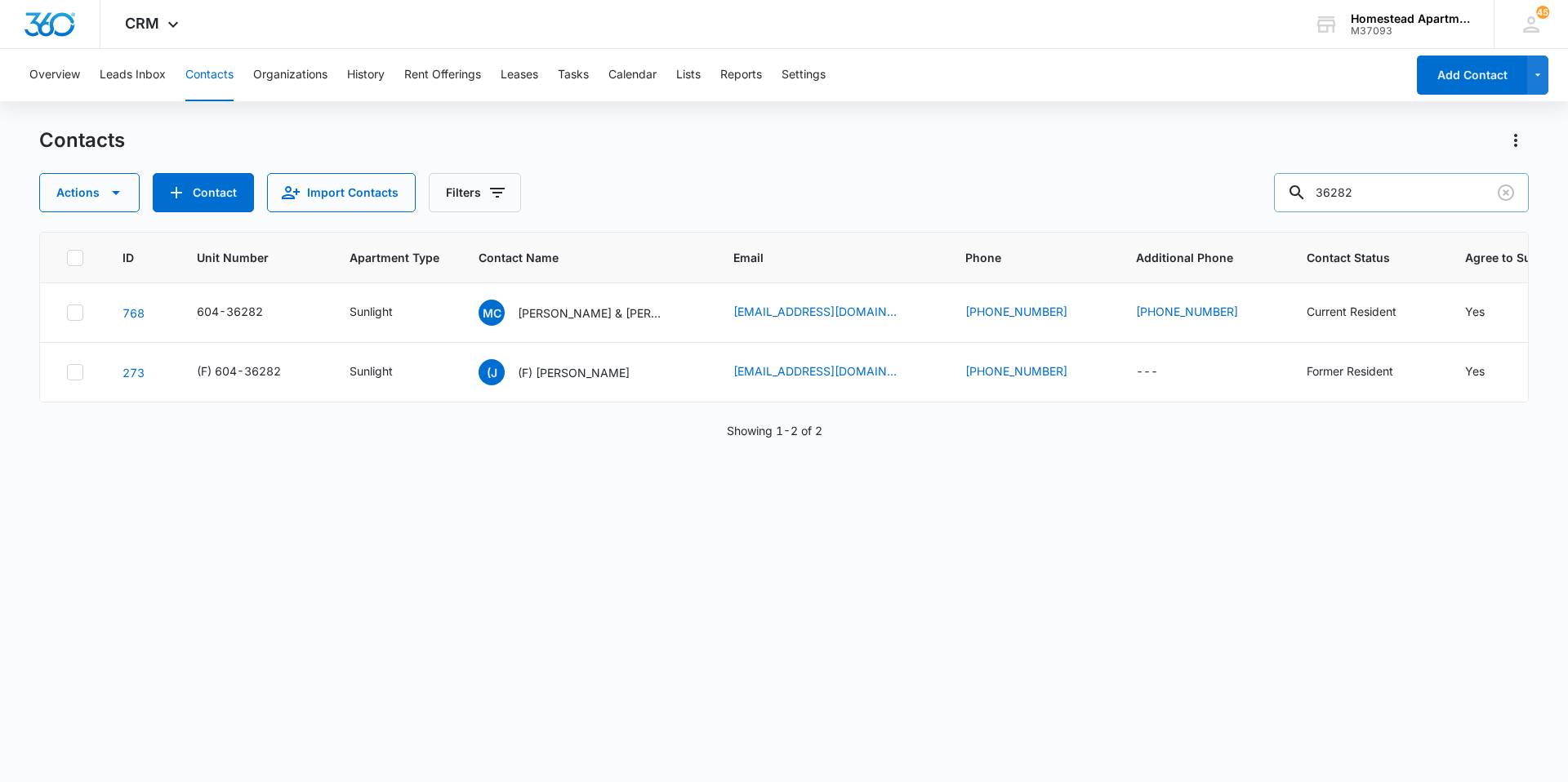
click at [1382, 189] on input "36282" at bounding box center [1401, 193] width 255 height 39
type input "36263"
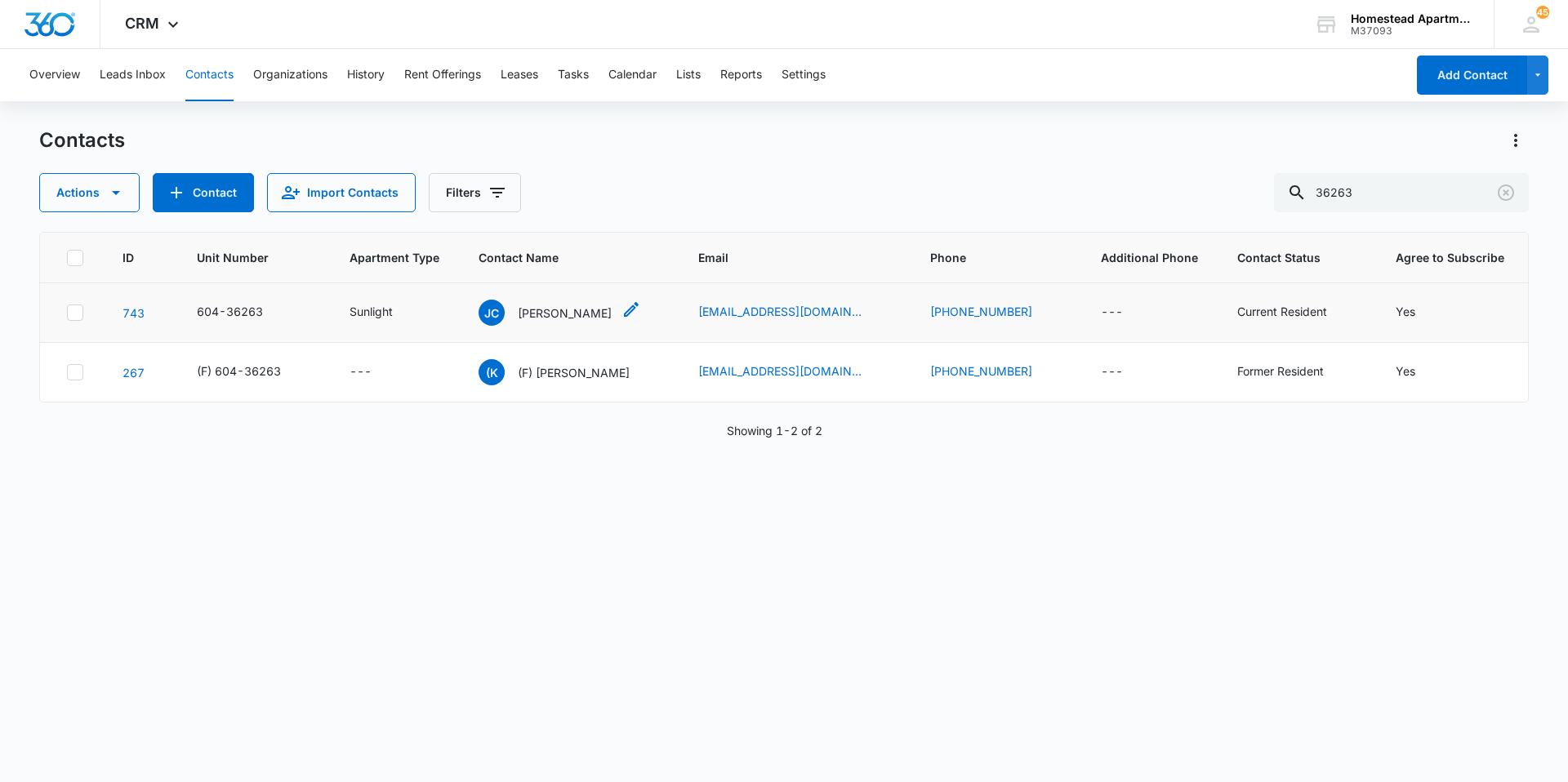
click at [621, 310] on icon "Contact Name - Jessica Cerda - Select to Edit Field" at bounding box center [631, 309] width 20 height 20
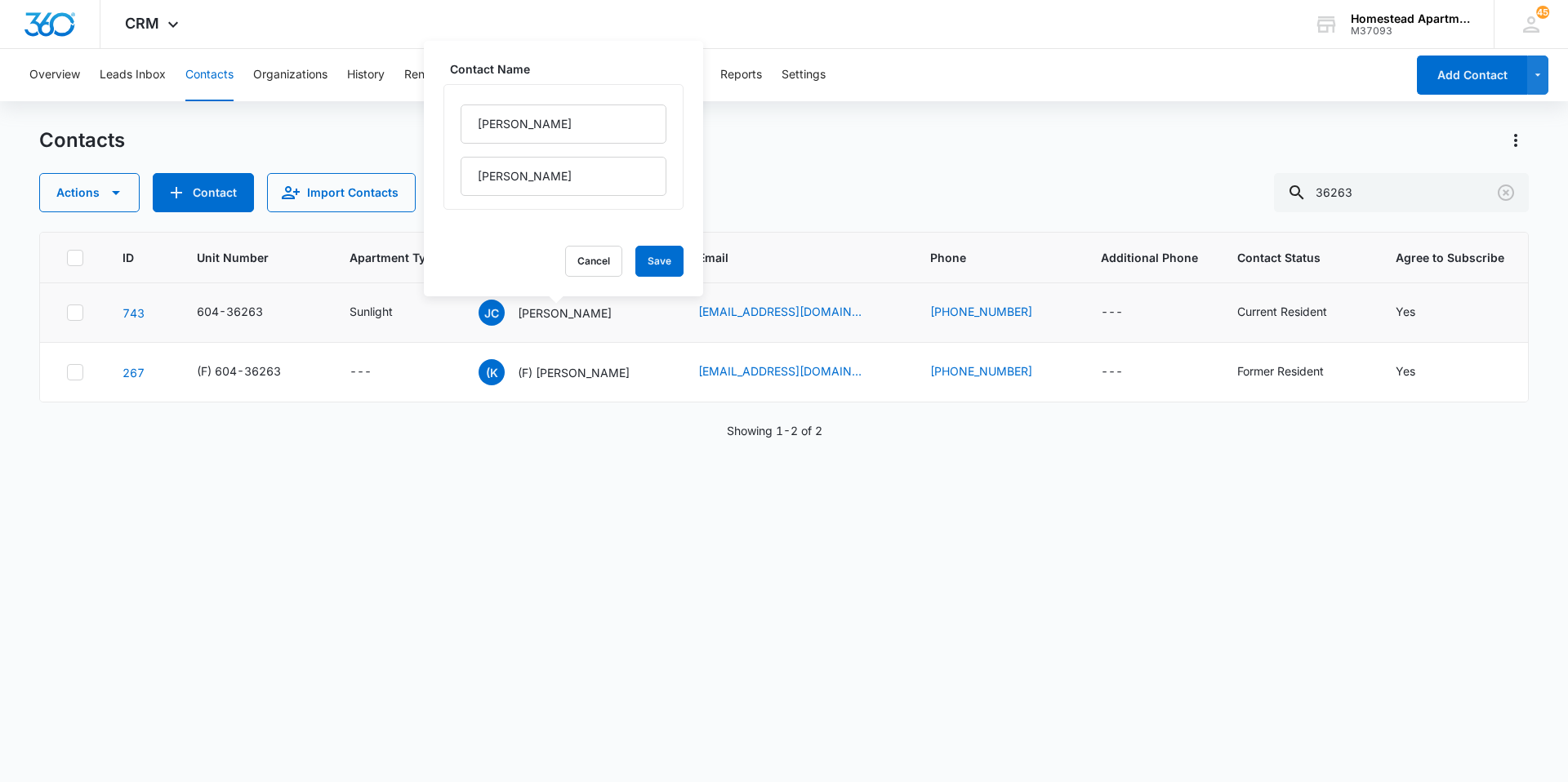
click at [637, 324] on div "[PERSON_NAME] Contact Name [PERSON_NAME] Cancel Save" at bounding box center [568, 312] width 180 height 26
click at [565, 270] on button "Cancel" at bounding box center [594, 261] width 57 height 31
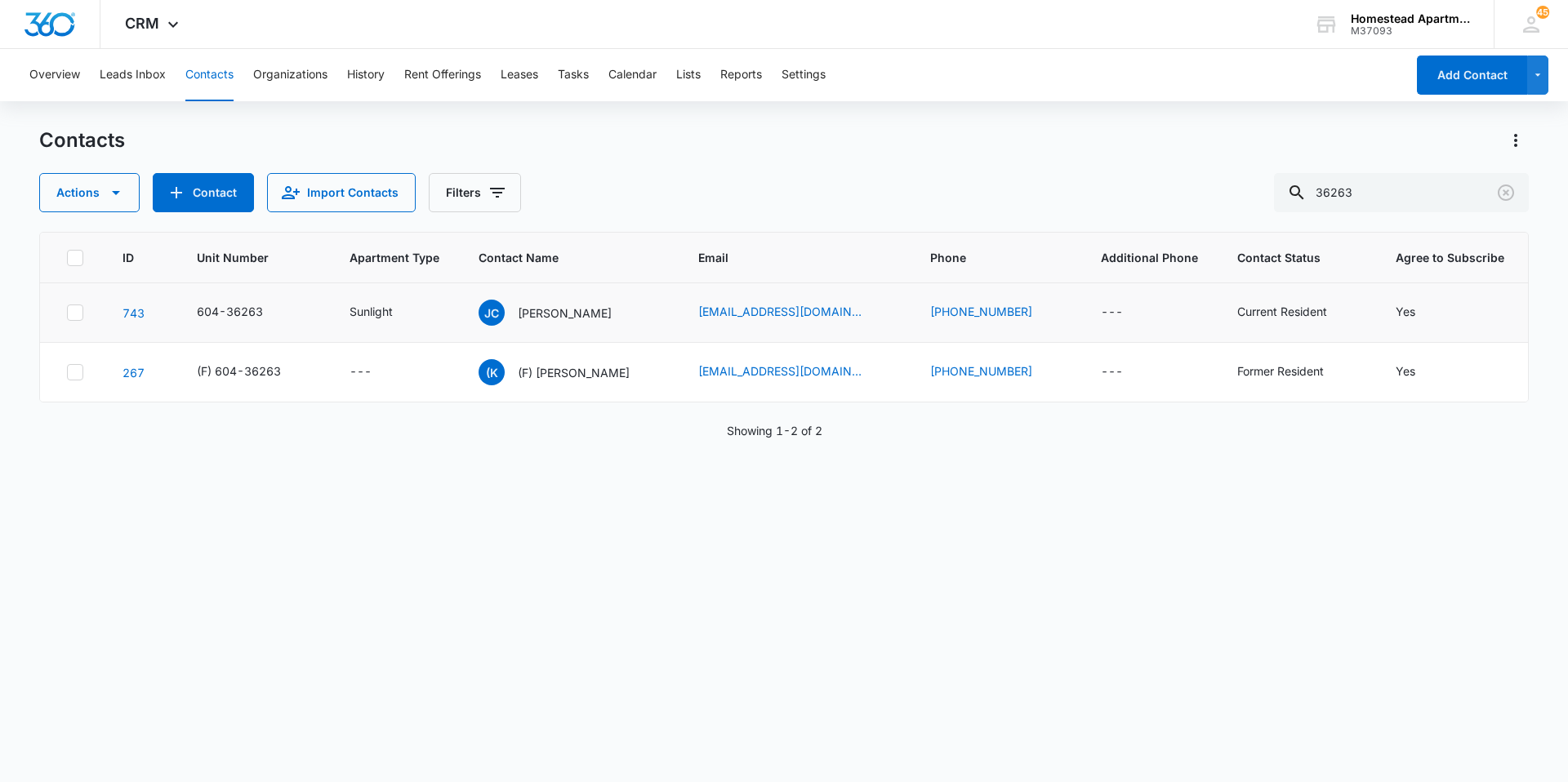
click at [654, 311] on td "[PERSON_NAME]" at bounding box center [568, 313] width 220 height 60
click at [449, 313] on td "Sunlight" at bounding box center [394, 313] width 129 height 60
click at [551, 311] on p "[PERSON_NAME]" at bounding box center [564, 313] width 94 height 17
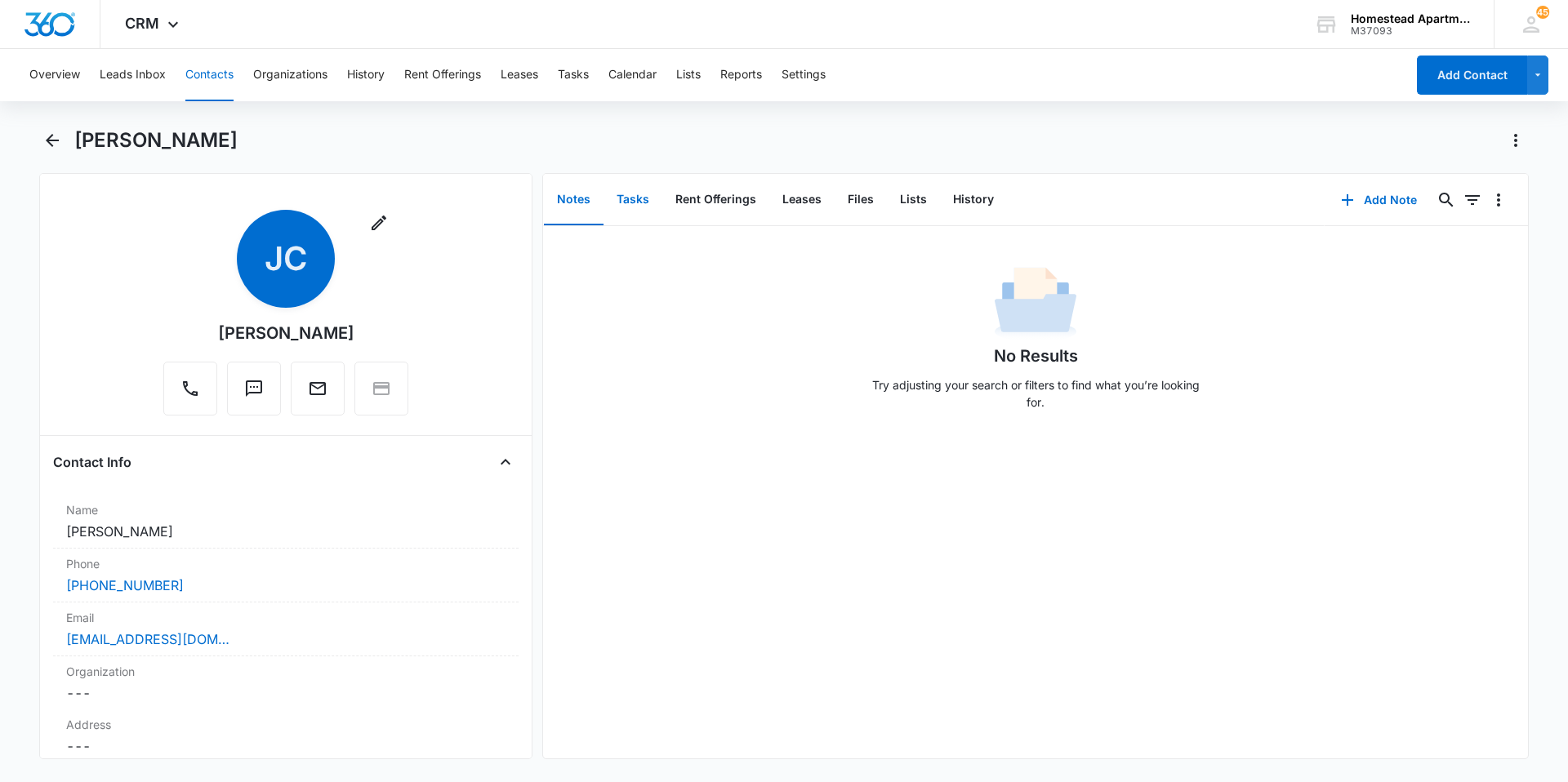
click at [626, 195] on button "Tasks" at bounding box center [633, 200] width 59 height 51
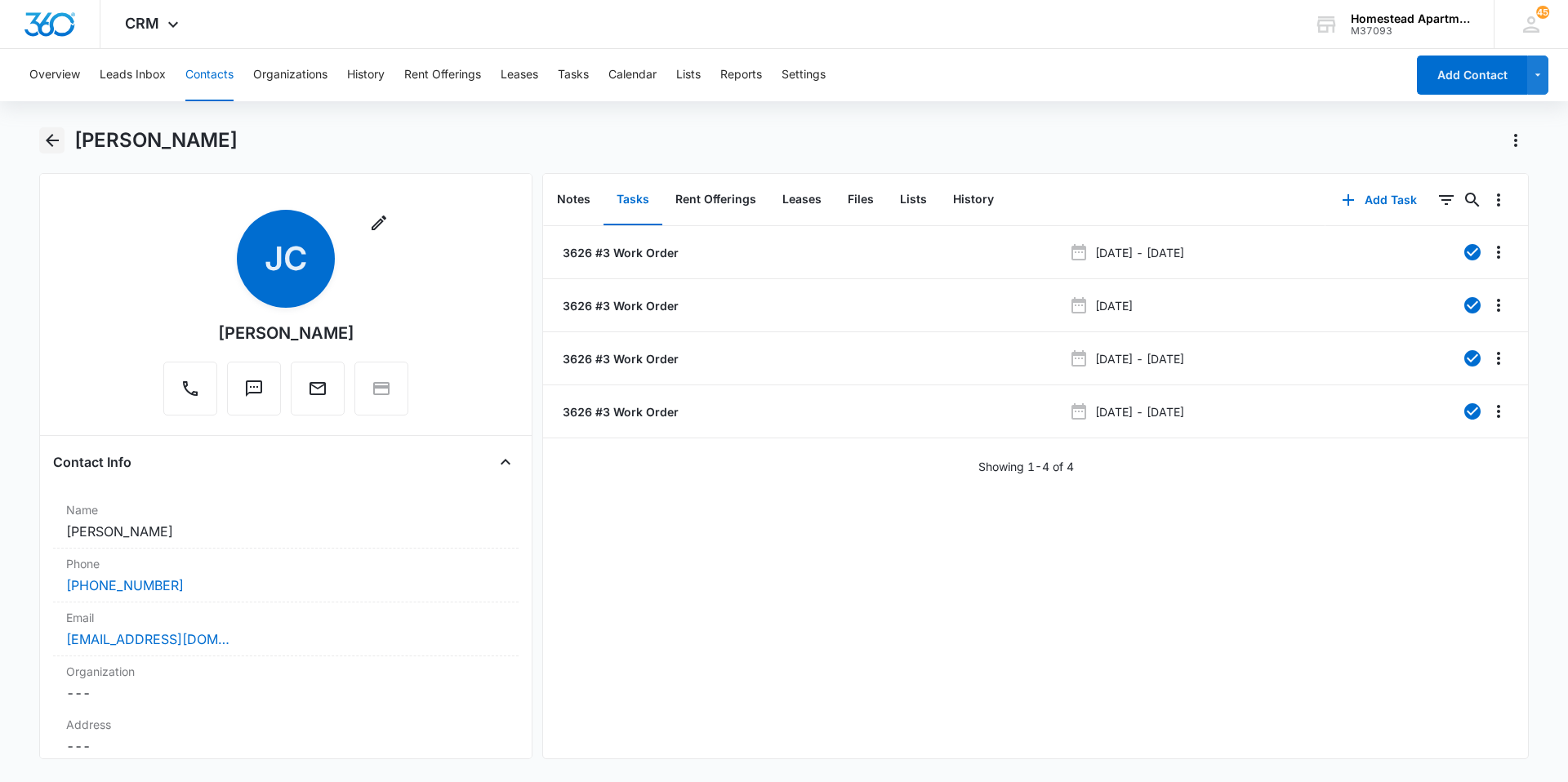
click at [49, 142] on icon "Back" at bounding box center [52, 140] width 13 height 13
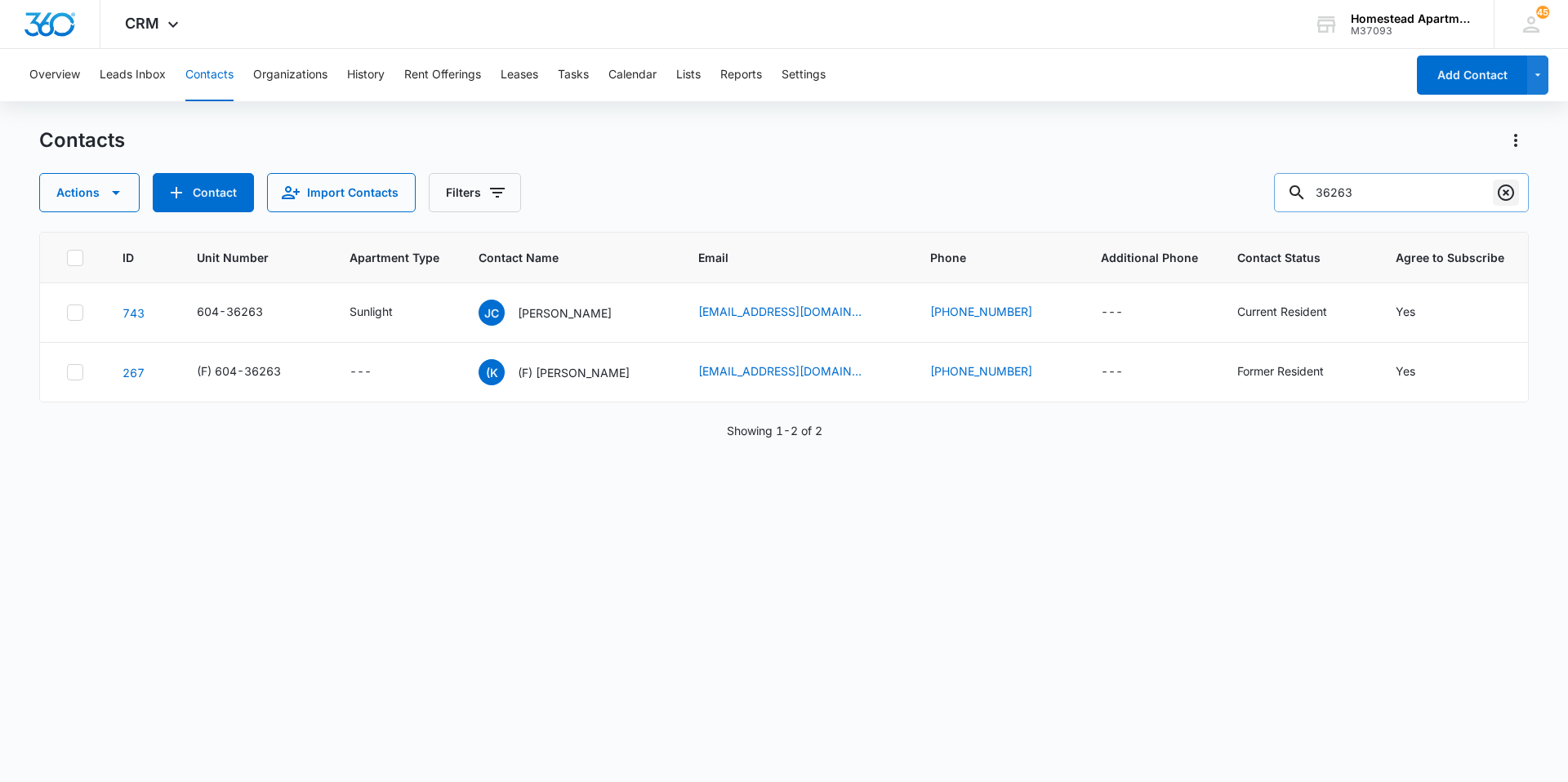
click at [1509, 188] on icon "Clear" at bounding box center [1506, 193] width 20 height 20
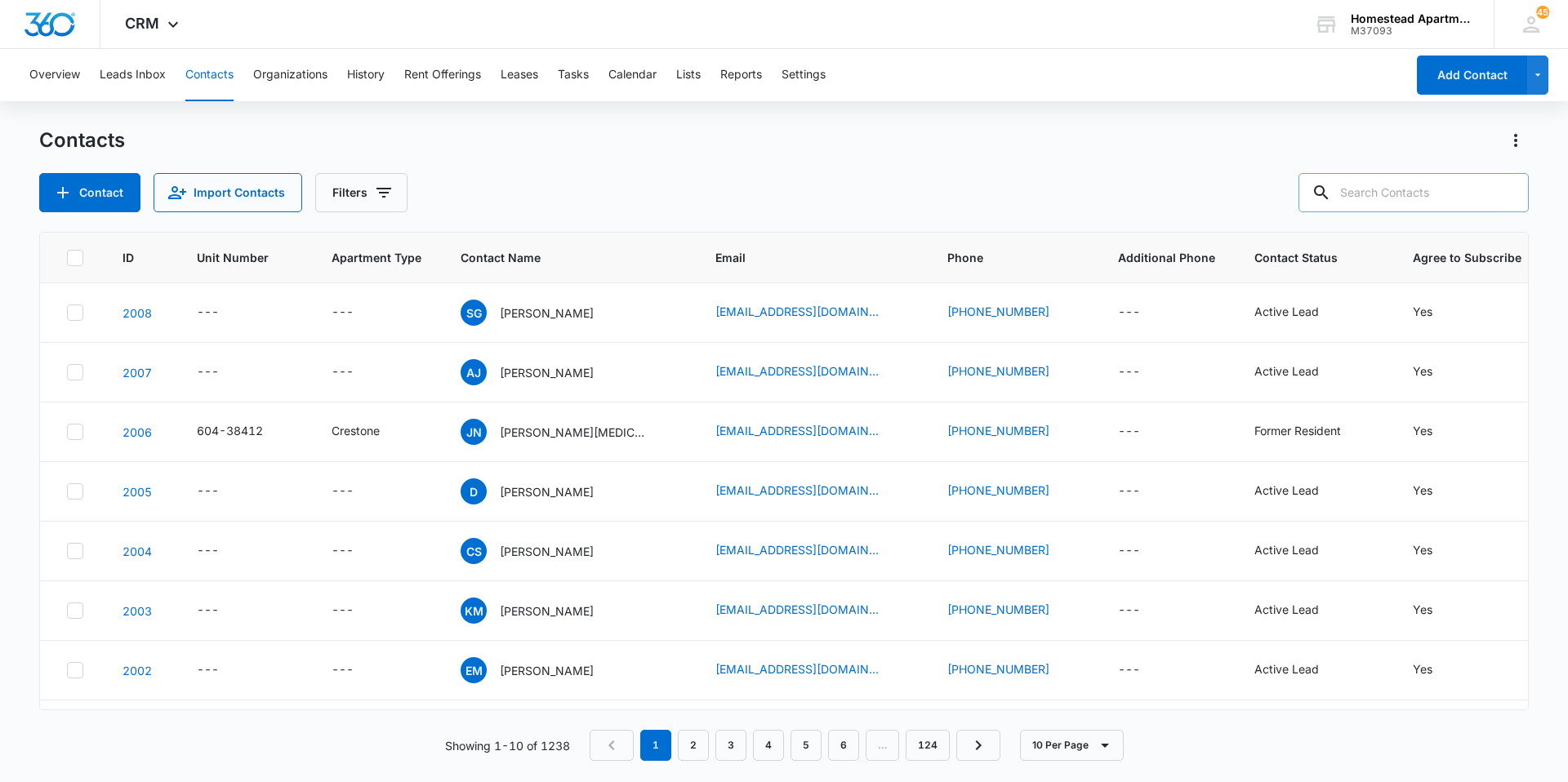
click at [1380, 186] on input "text" at bounding box center [1413, 193] width 230 height 39
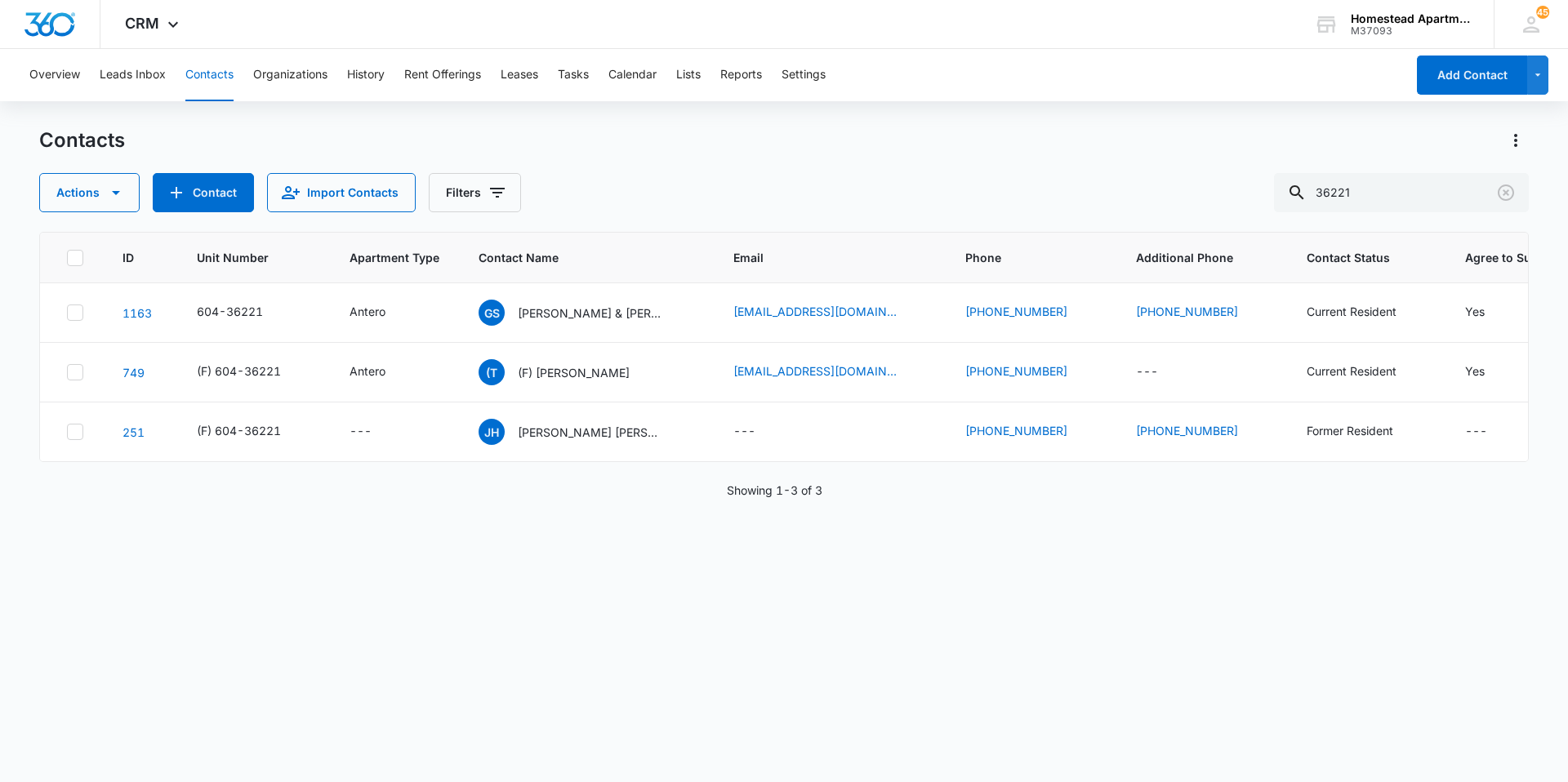
click at [958, 586] on div "ID Unit Number Apartment Type Contact Name Email Phone Additional Phone Contact…" at bounding box center [784, 496] width 1490 height 529
click at [1447, 194] on input "36221" at bounding box center [1401, 193] width 255 height 39
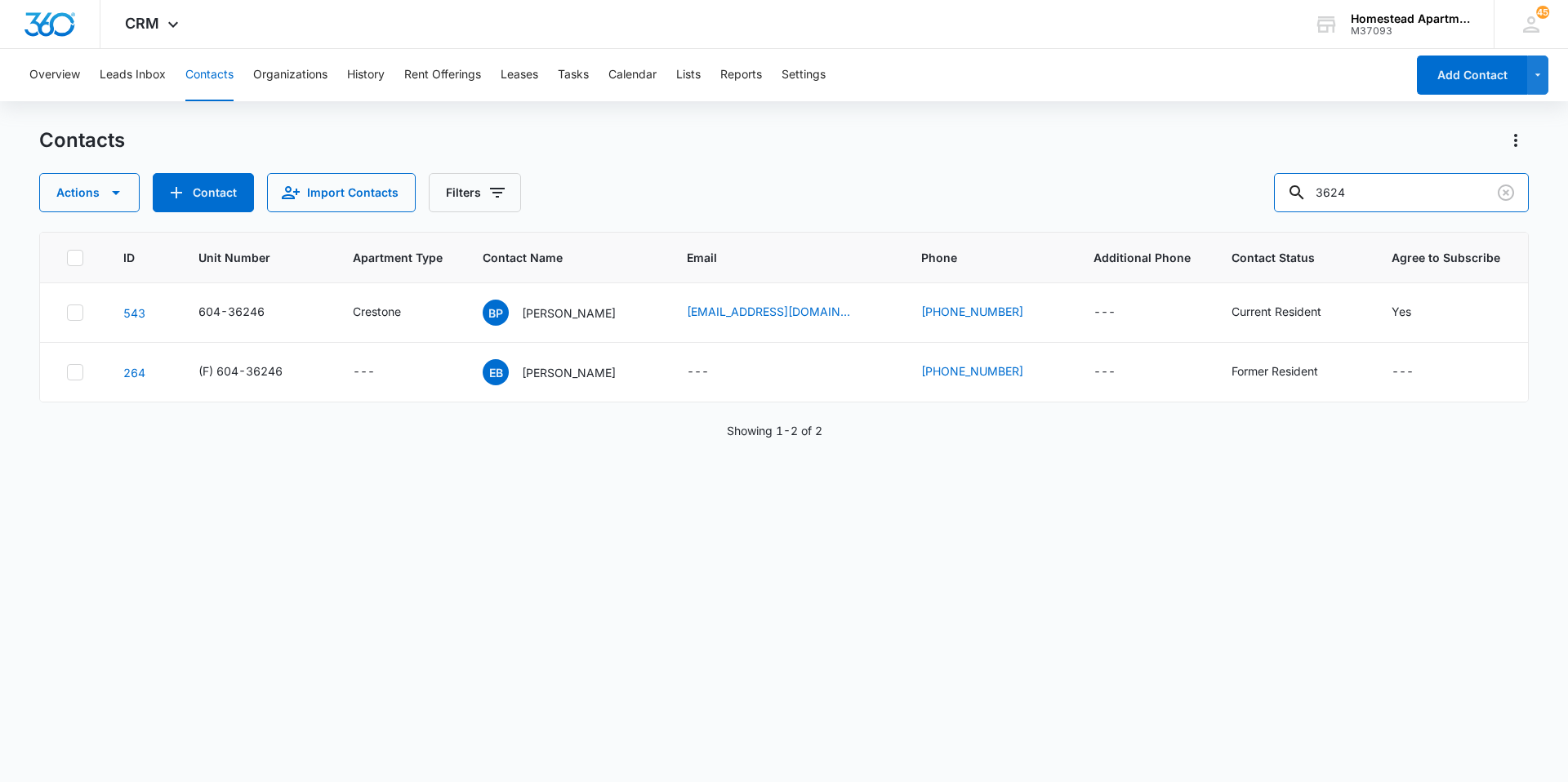
type input "3624"
